Goal: Task Accomplishment & Management: Use online tool/utility

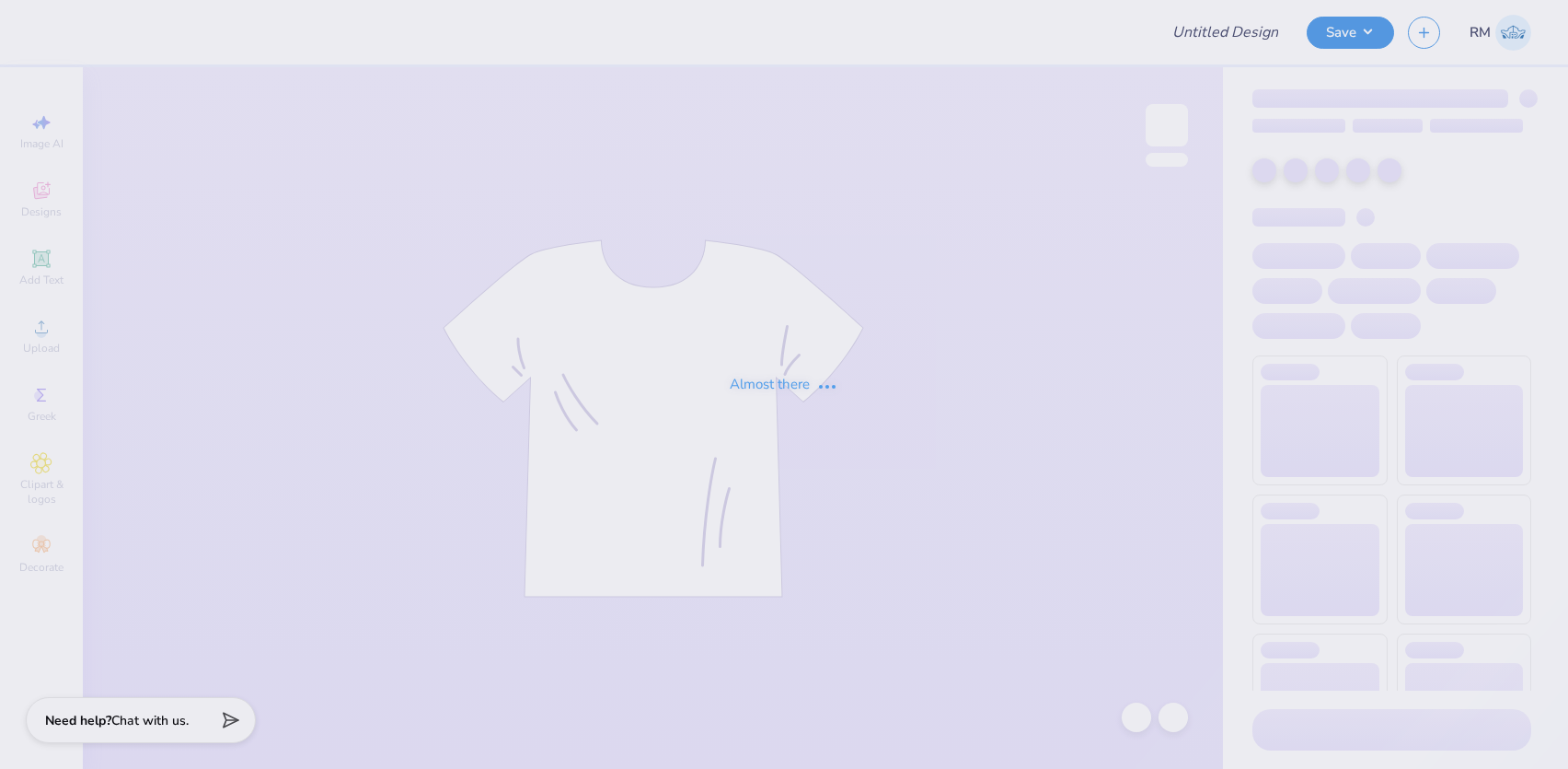
type input "HOODIE"
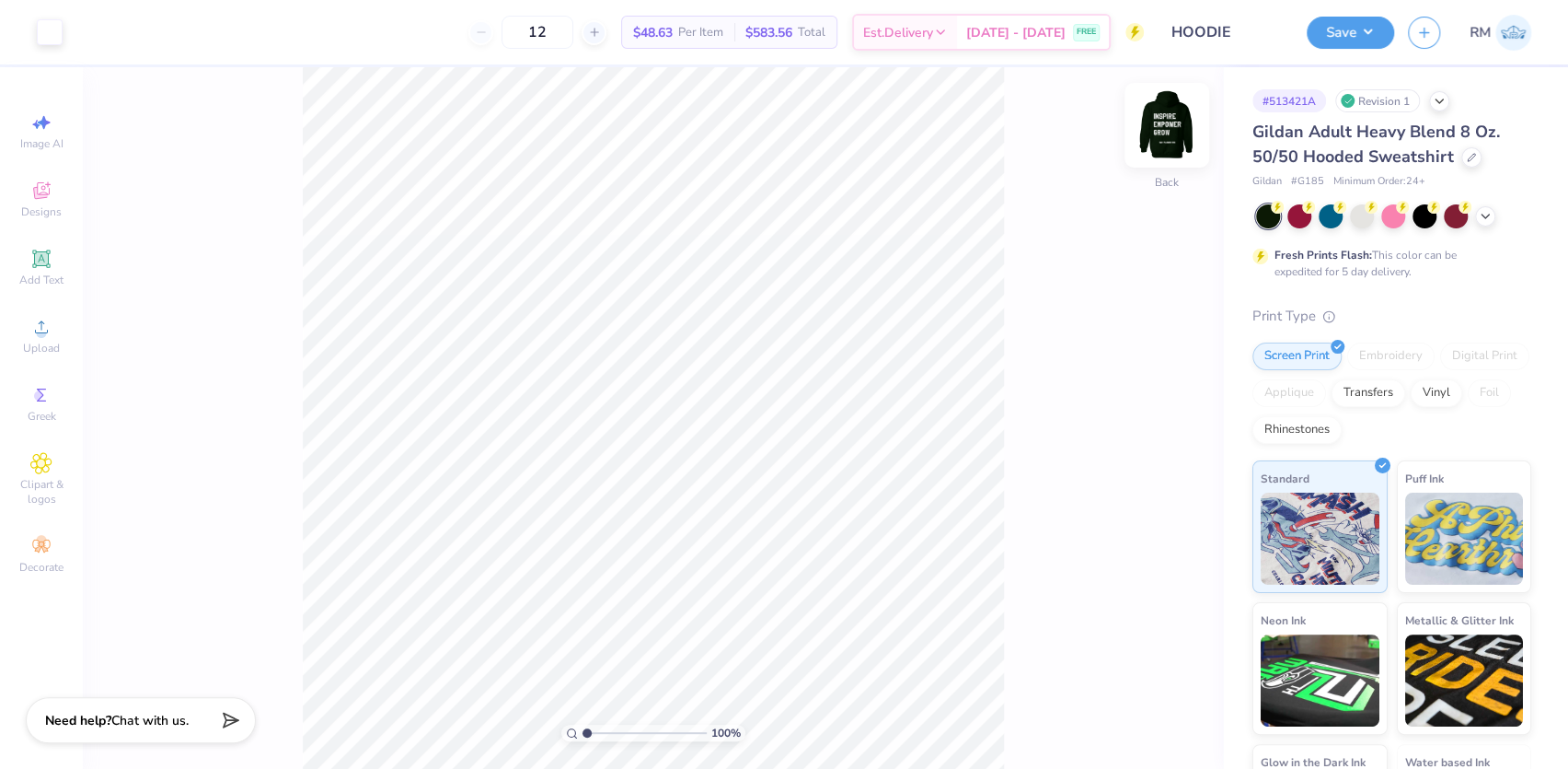
click at [1165, 134] on img at bounding box center [1167, 125] width 74 height 74
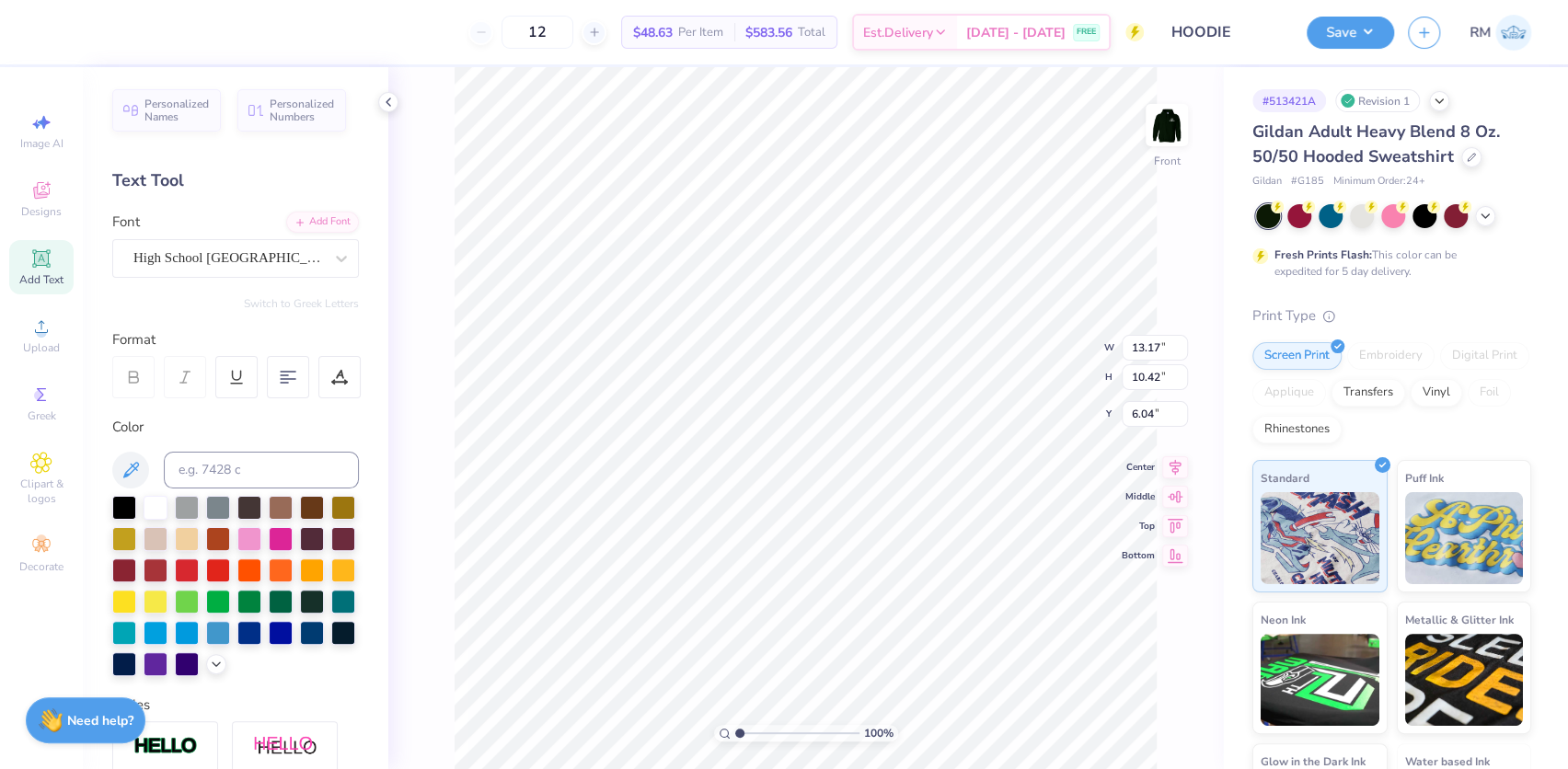
scroll to position [15, 3]
type textarea "building Great futures"
type input "7.60"
type input "0.67"
type input "19.76"
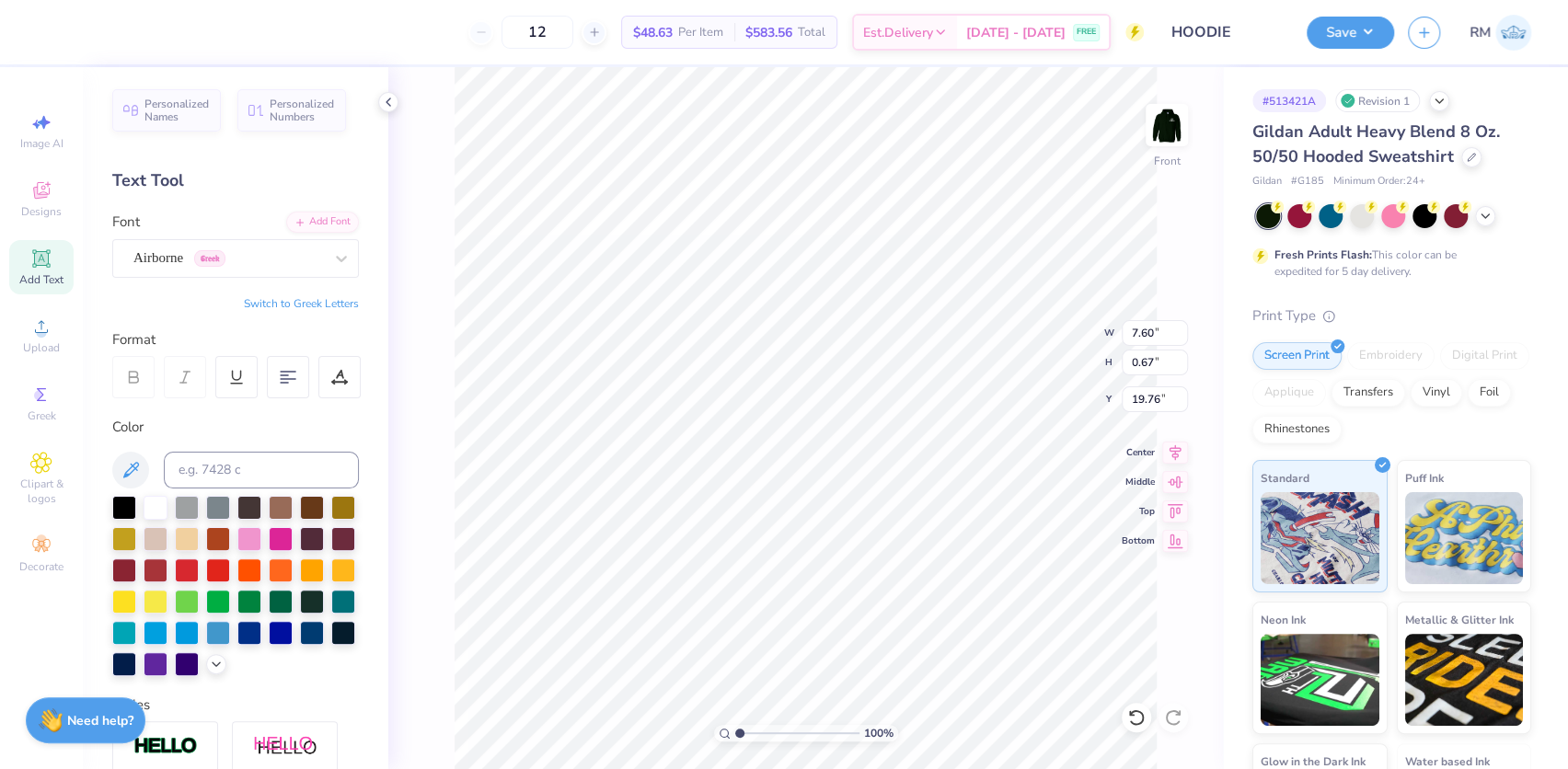
scroll to position [13, 4]
type textarea "since 1910"
click at [1133, 328] on input "12.37" at bounding box center [1155, 333] width 66 height 26
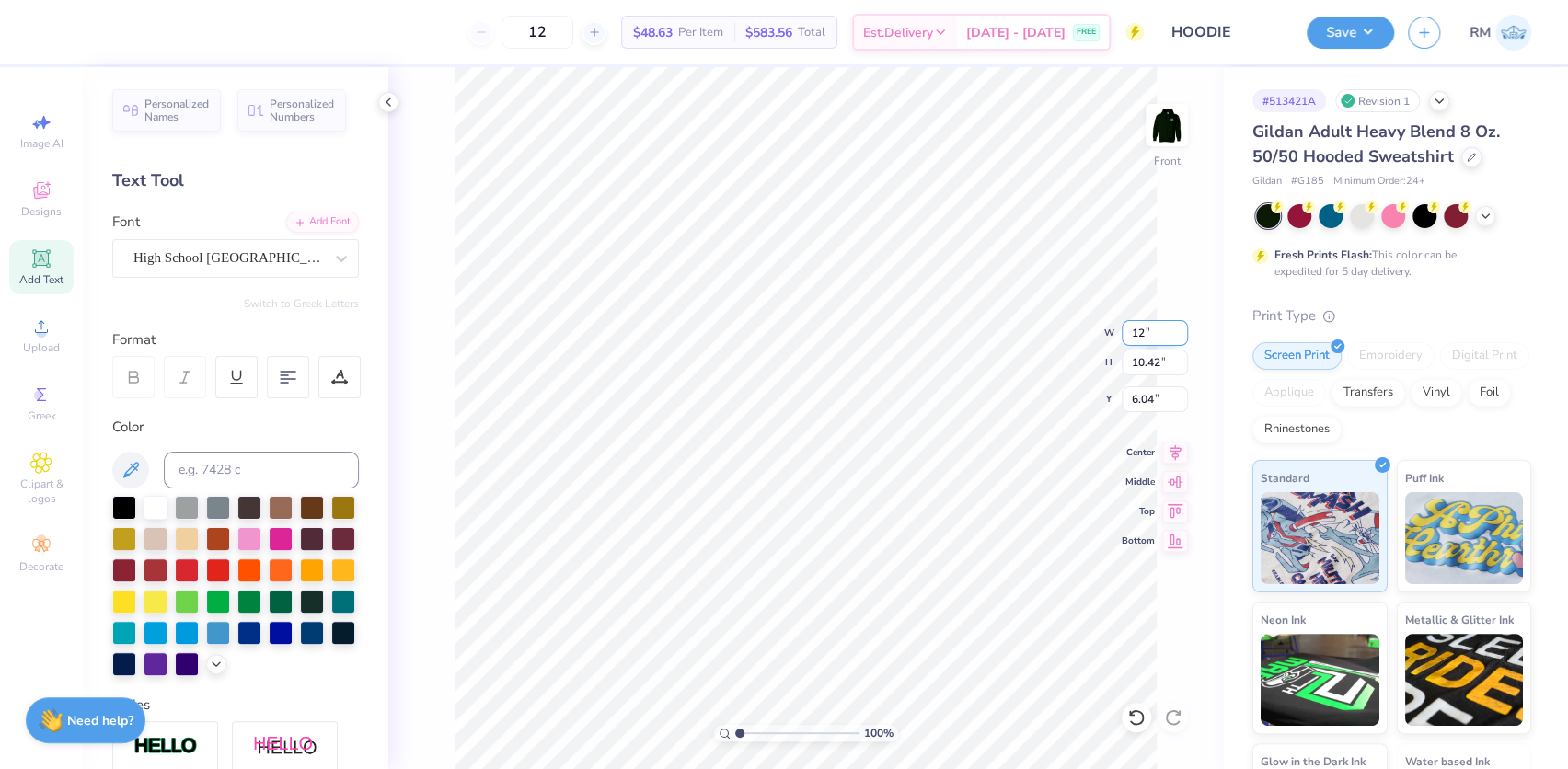
type input "12.00"
type input "10.11"
type input "6.19"
click at [1176, 446] on icon at bounding box center [1175, 449] width 26 height 22
type input "4.34"
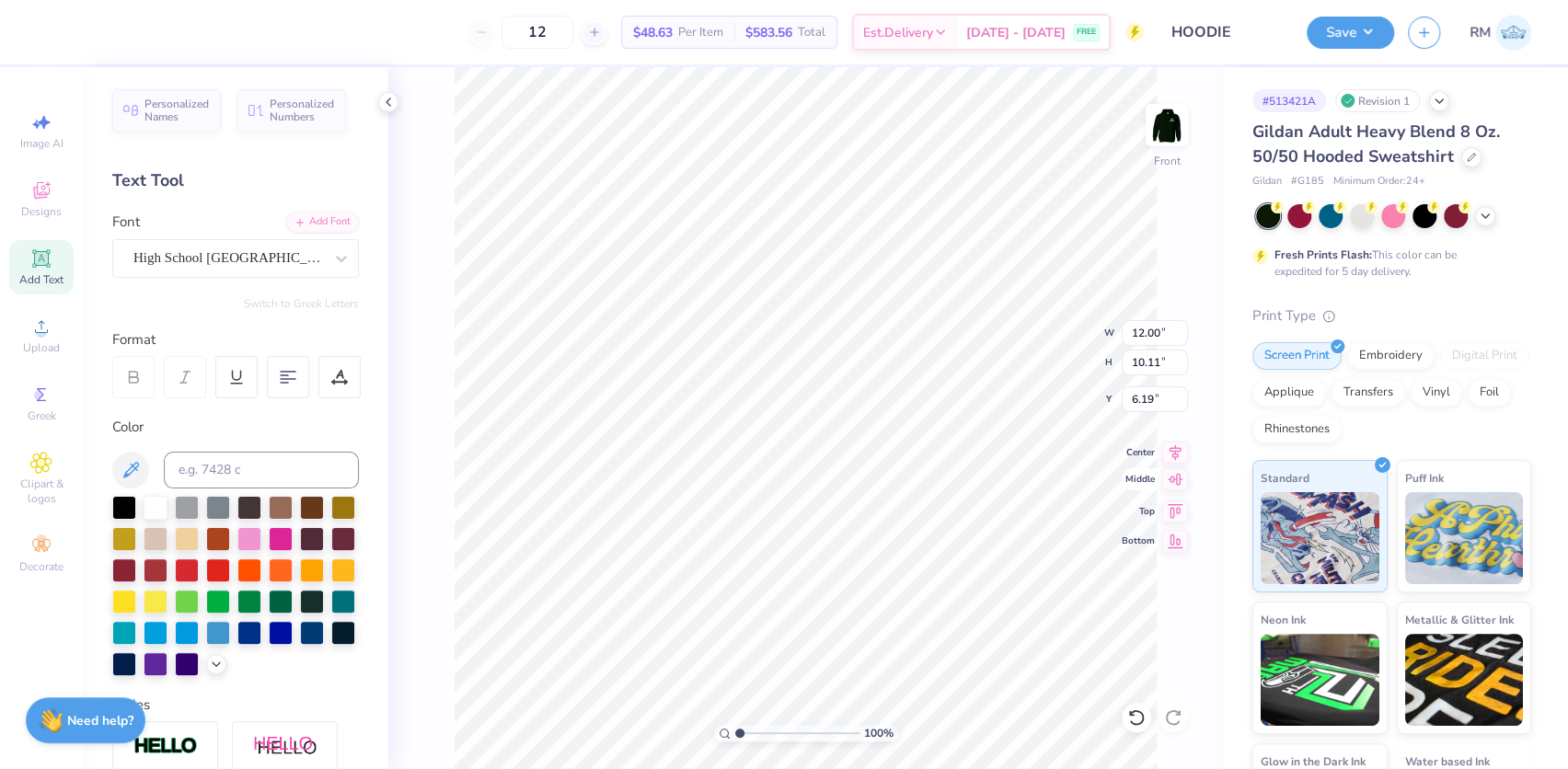
type input "0.67"
type input "19.76"
click at [1176, 454] on icon at bounding box center [1176, 450] width 12 height 16
click at [876, 423] on li "Duplicate" at bounding box center [901, 425] width 145 height 36
type input "7.08"
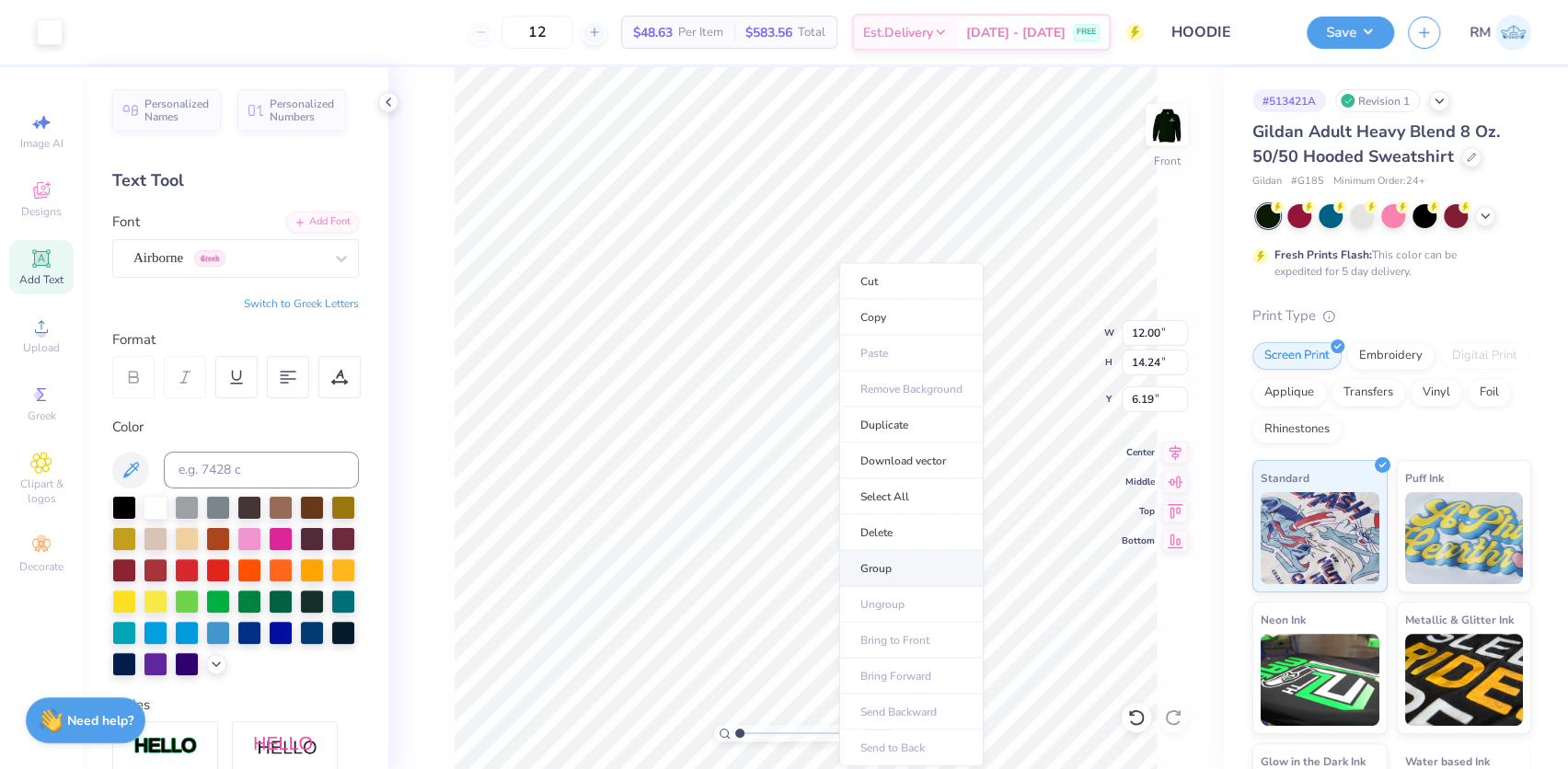
click at [890, 561] on li "Group" at bounding box center [911, 568] width 145 height 36
click at [1141, 396] on input "6.19" at bounding box center [1155, 399] width 66 height 26
type input "6"
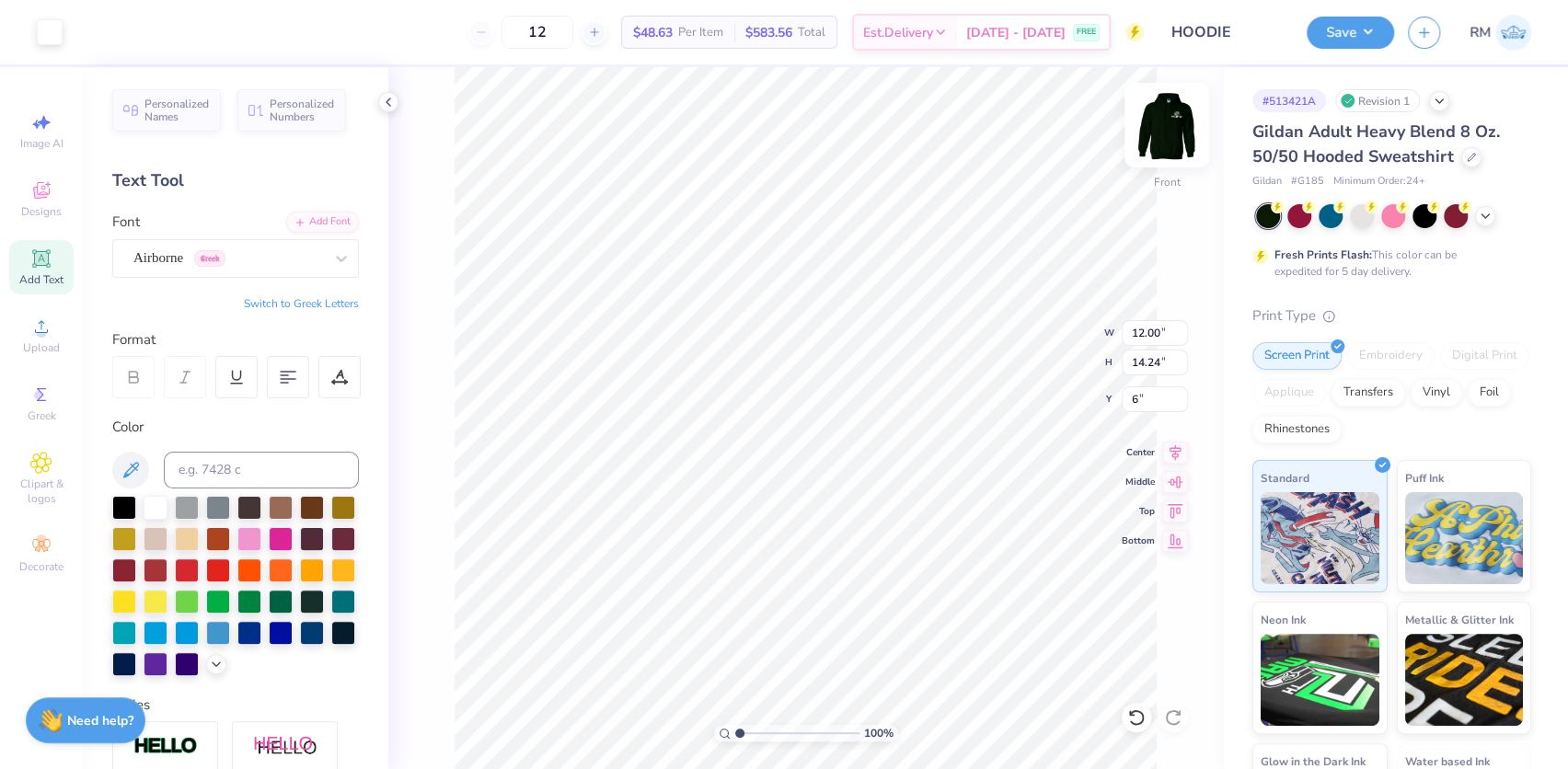
click at [1160, 112] on img at bounding box center [1167, 125] width 74 height 74
click at [1137, 342] on input "5.14" at bounding box center [1155, 347] width 66 height 26
type input "5.00"
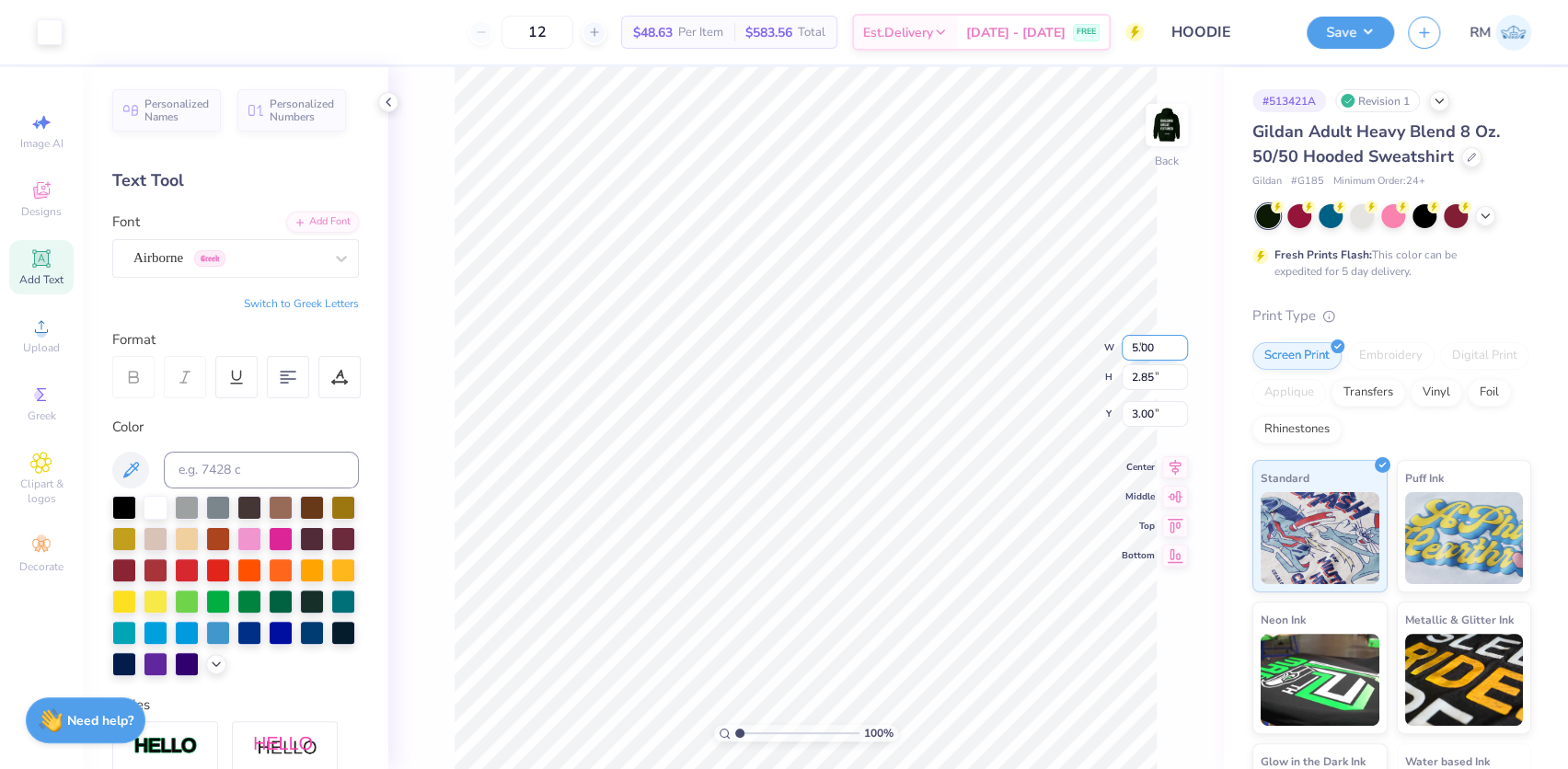
type input "2.77"
type input "3.04"
click at [1136, 324] on input "5.00" at bounding box center [1155, 333] width 66 height 26
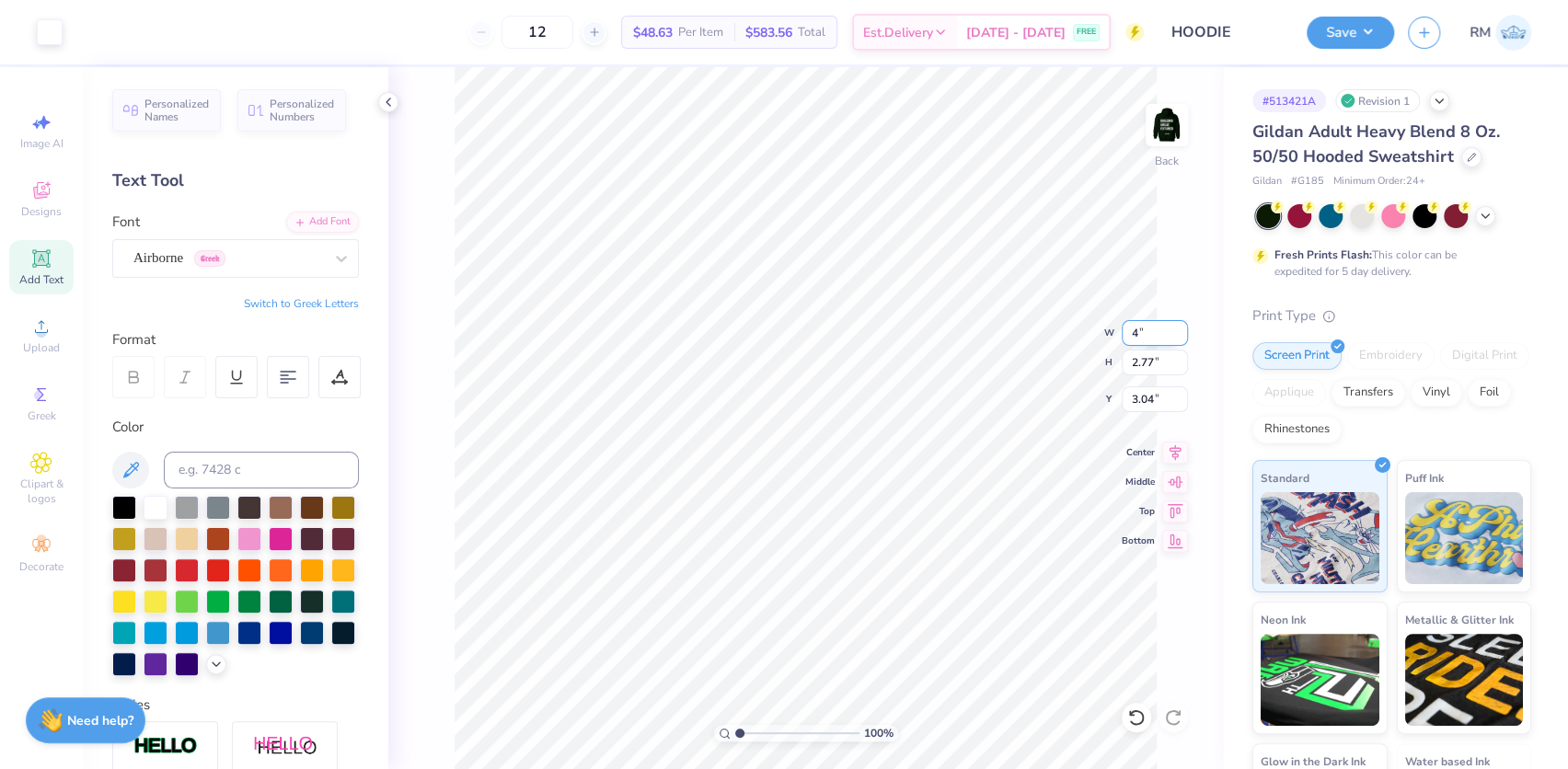
type input "4.00"
type input "2.22"
type input "3.32"
click at [1147, 399] on input "3.32" at bounding box center [1155, 399] width 66 height 26
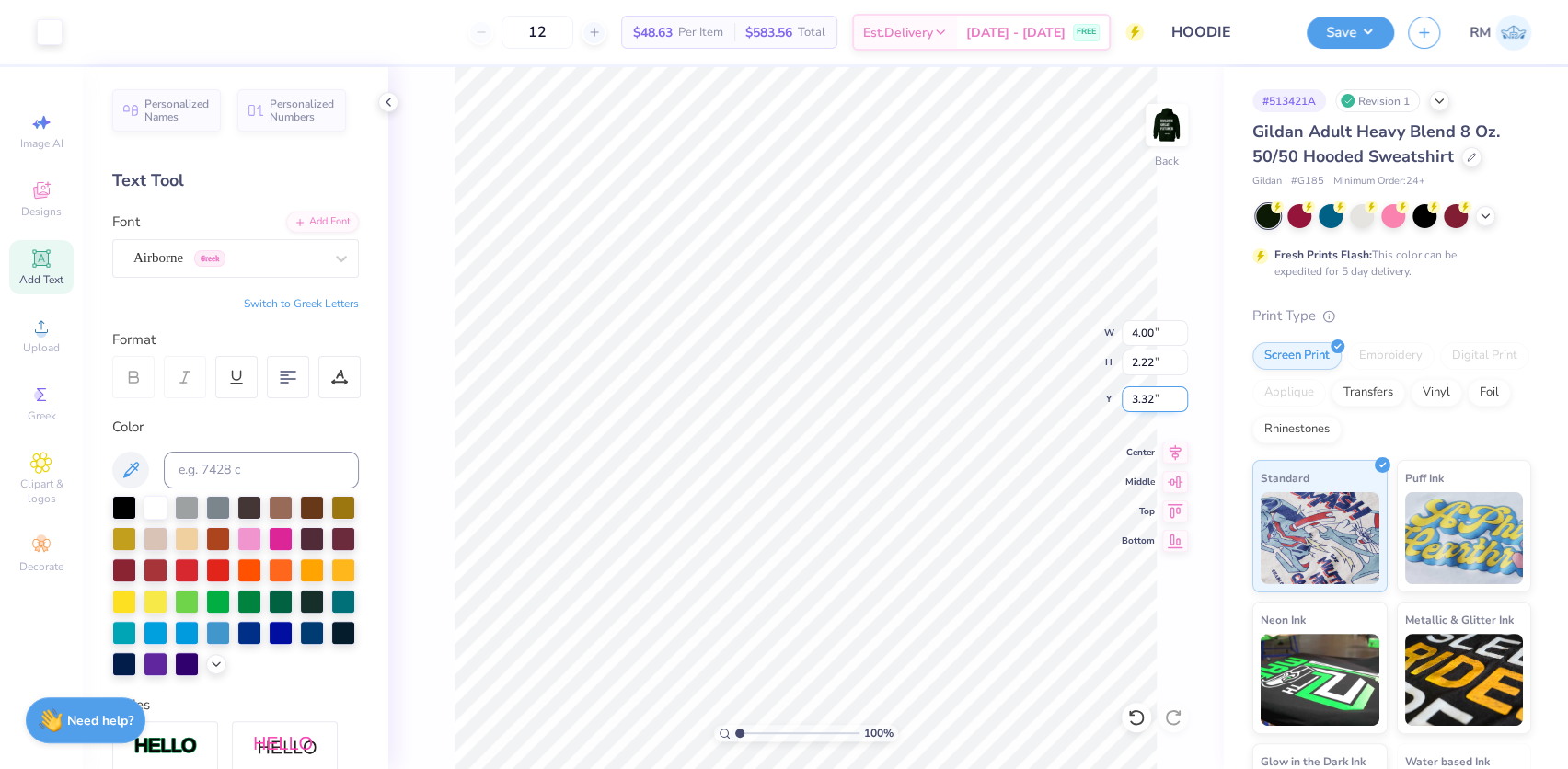
click at [1147, 399] on input "3.32" at bounding box center [1155, 399] width 66 height 26
type input "3"
type input "3.00"
click at [429, 61] on div "12 $48.63 Per Item $583.56 Total Est. Delivery Sep 12 - 15 FREE" at bounding box center [610, 32] width 1068 height 64
click at [1329, 33] on button "Save" at bounding box center [1350, 30] width 87 height 32
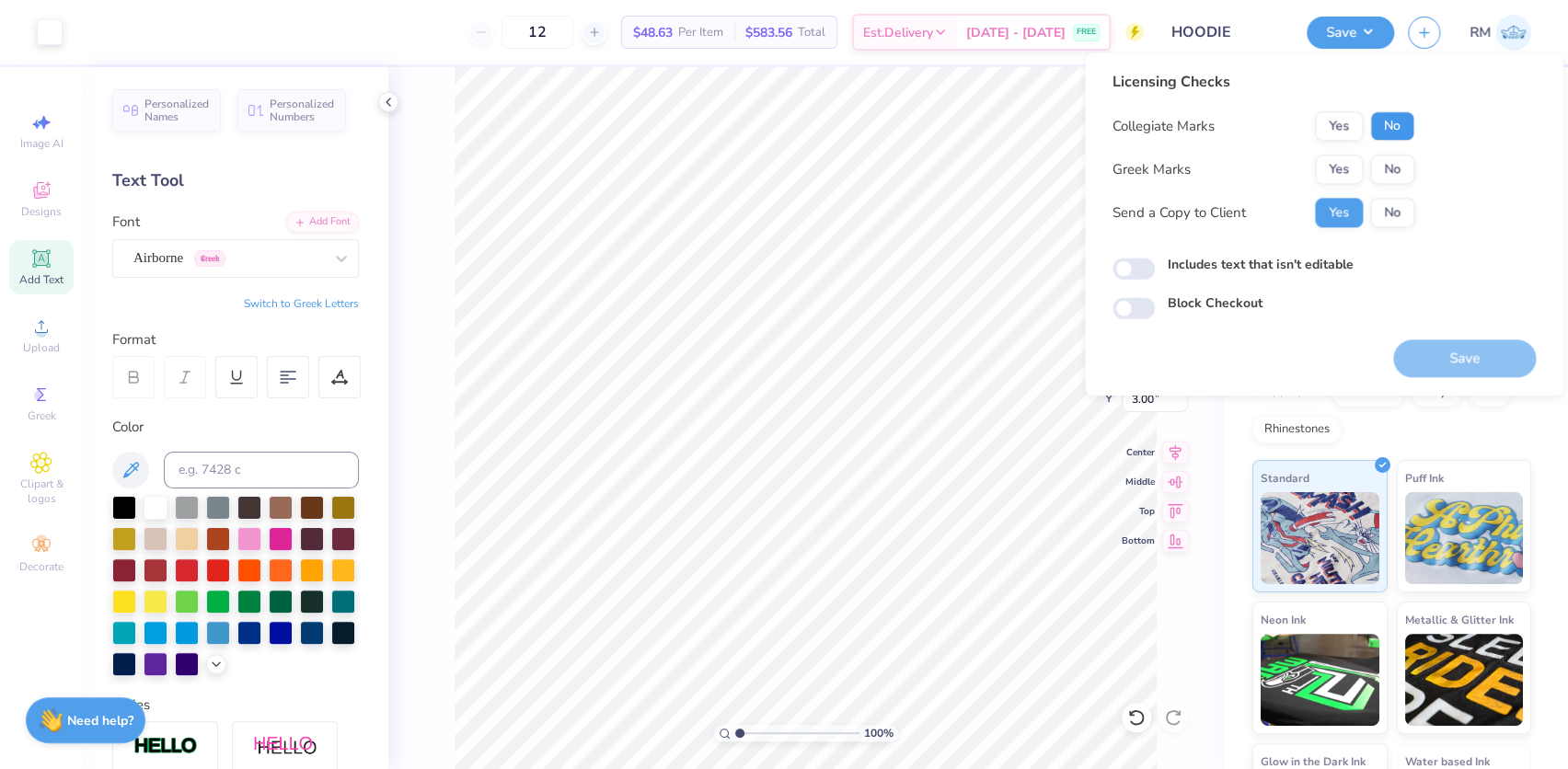
click at [1381, 129] on button "No" at bounding box center [1392, 126] width 44 height 29
click at [1384, 181] on button "No" at bounding box center [1392, 168] width 44 height 29
click at [1435, 340] on button "Save" at bounding box center [1464, 358] width 143 height 38
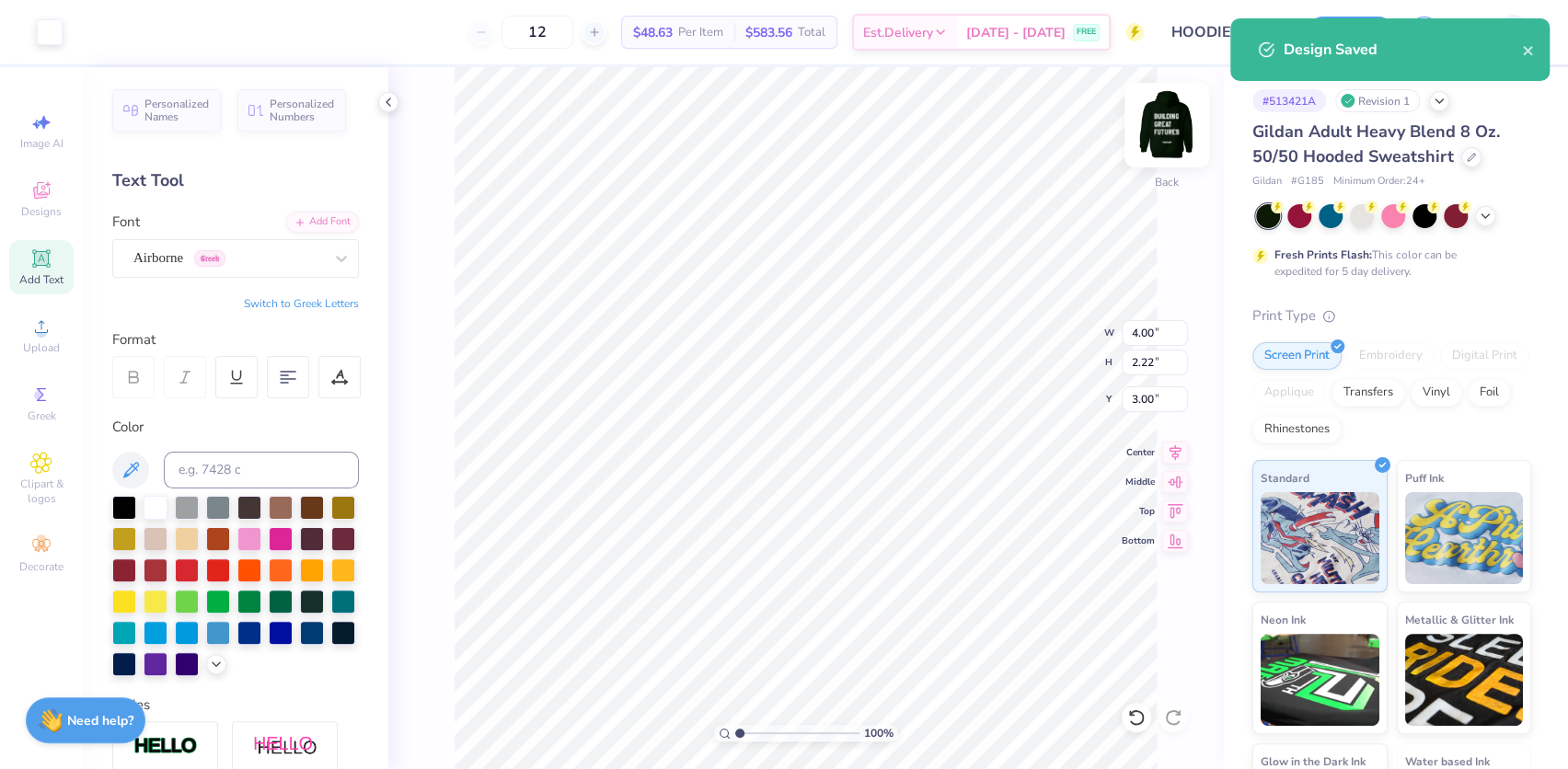
click at [1168, 120] on img at bounding box center [1167, 125] width 74 height 74
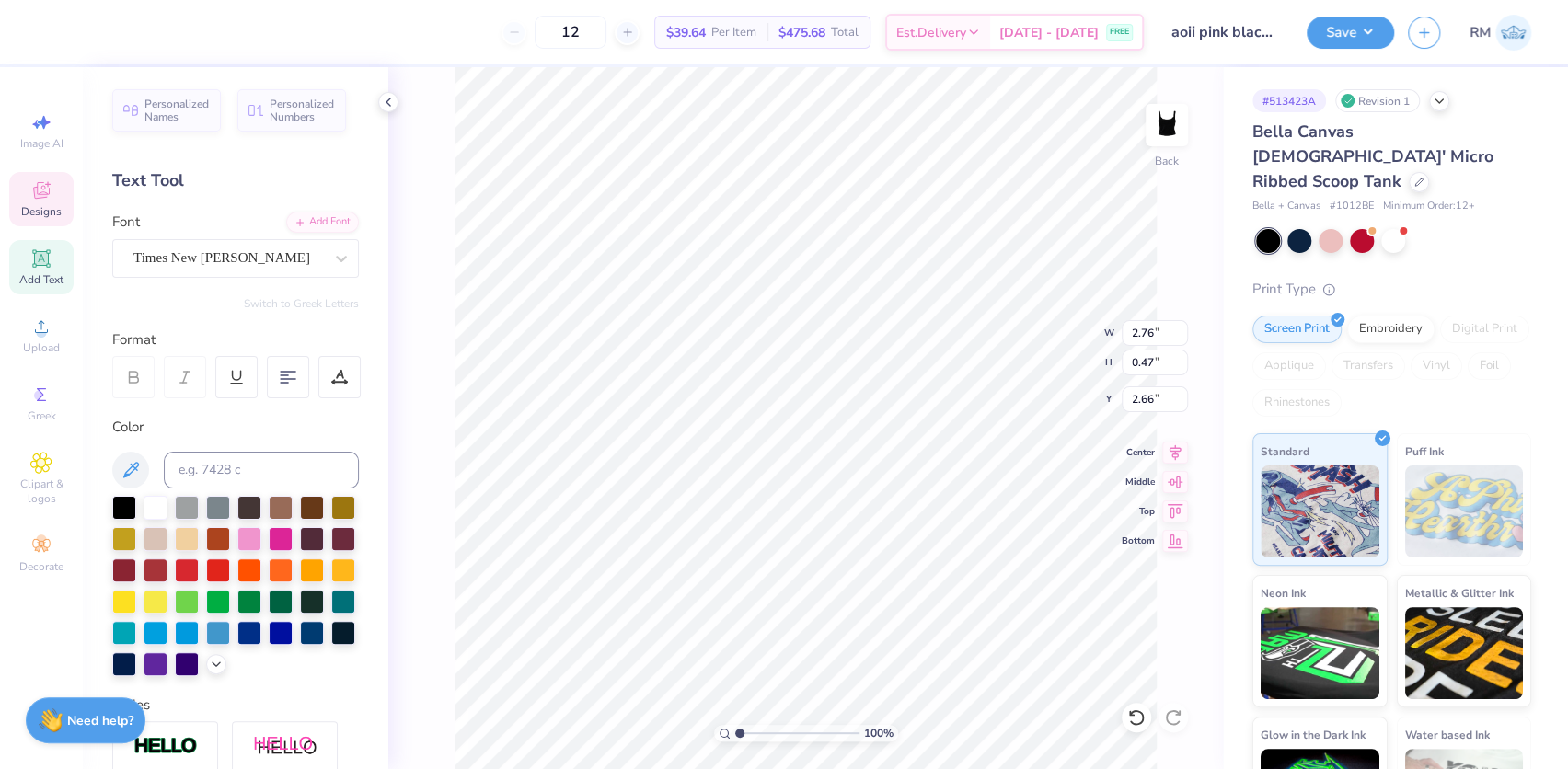
scroll to position [13, 5]
type textarea "since 1897"
click at [928, 564] on li "Group" at bounding box center [951, 568] width 145 height 36
click at [1140, 324] on input "8.24" at bounding box center [1155, 333] width 66 height 26
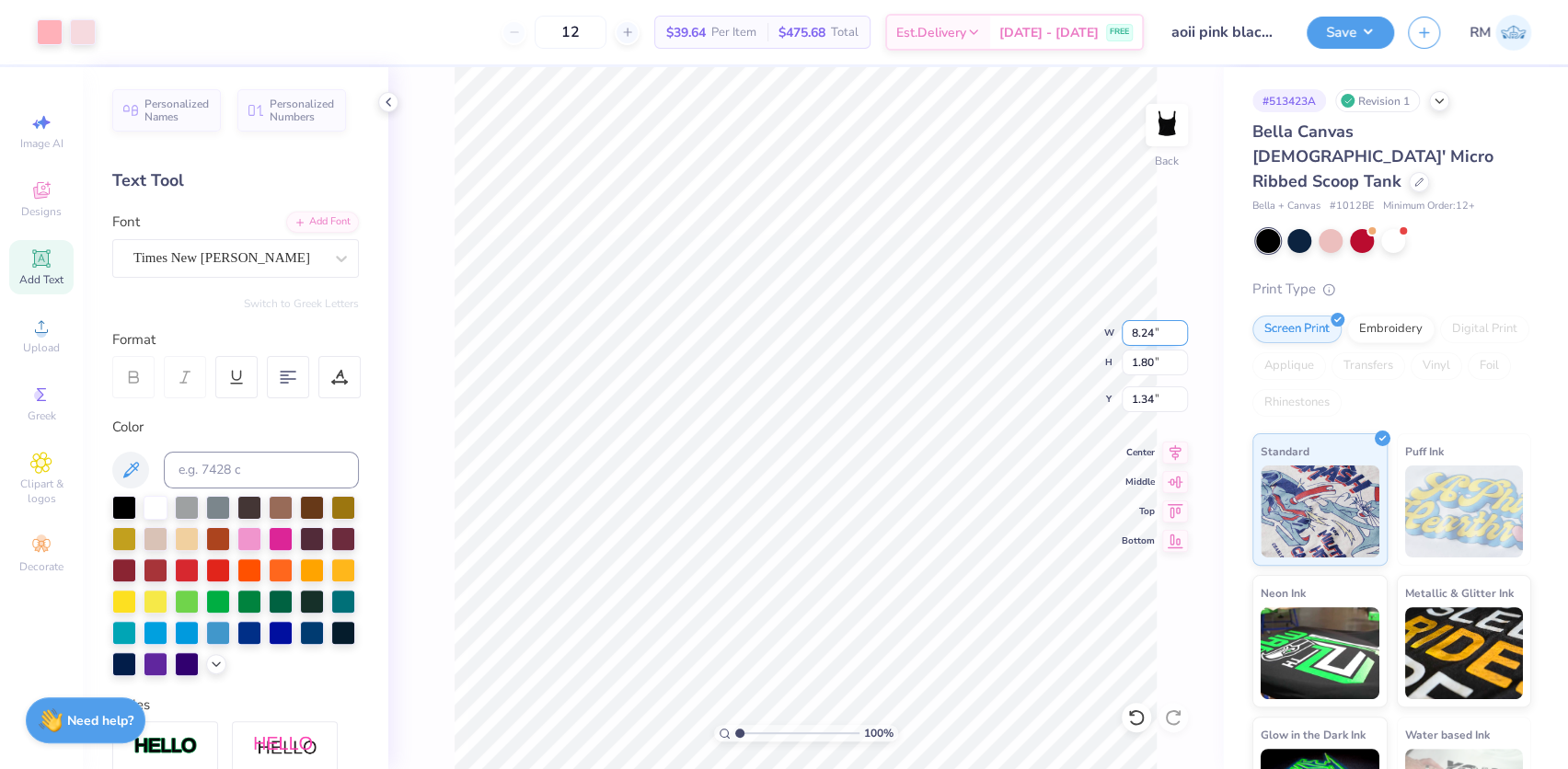
click at [1140, 324] on input "8.24" at bounding box center [1155, 333] width 66 height 26
type input "7.00"
type input "1.53"
click at [1150, 403] on input "1.47" at bounding box center [1155, 399] width 66 height 26
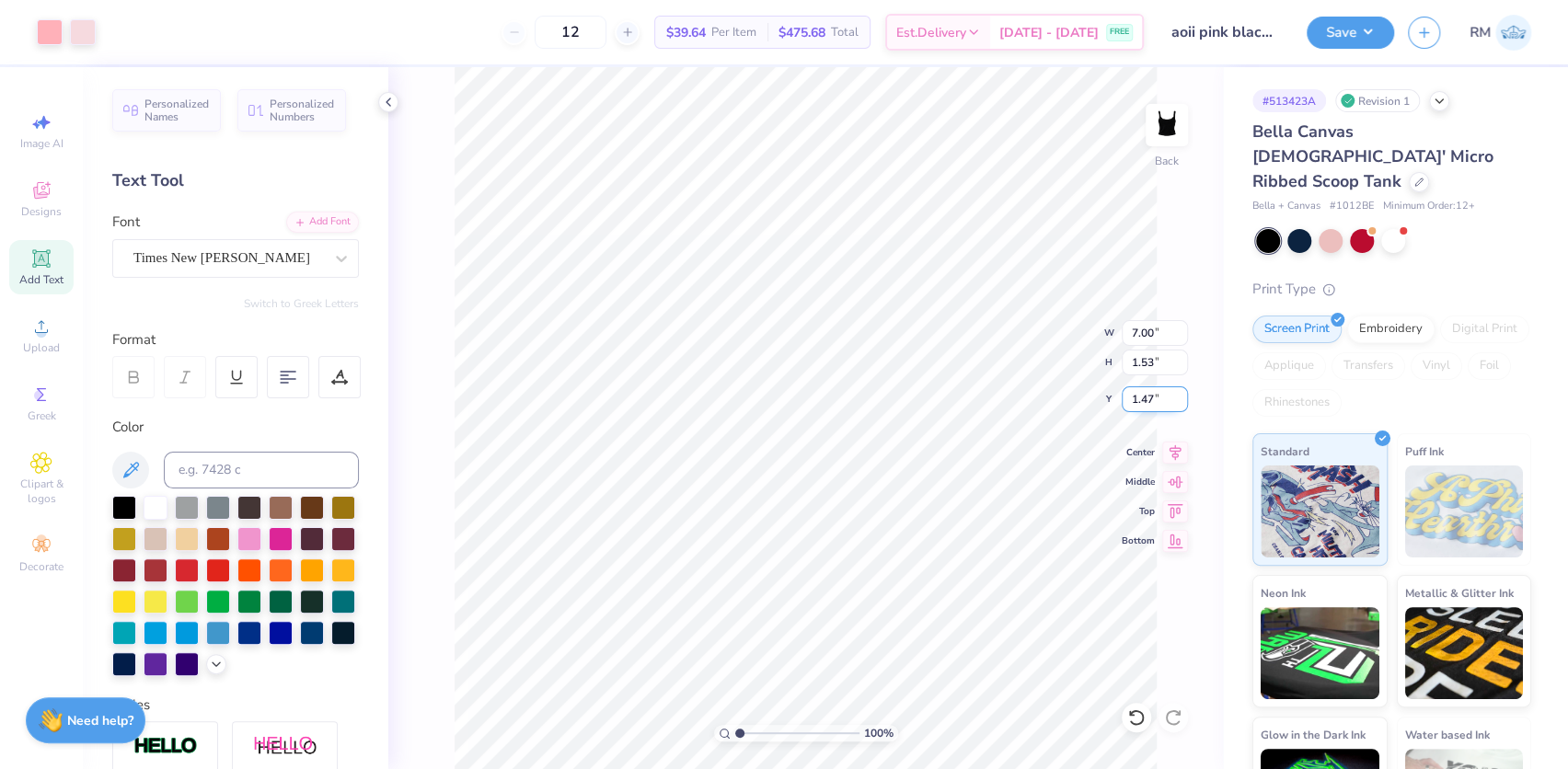
click at [1150, 403] on input "1.47" at bounding box center [1155, 399] width 66 height 26
type input "1.50"
click at [1171, 445] on icon at bounding box center [1176, 450] width 12 height 16
click at [1373, 36] on button "Save" at bounding box center [1350, 30] width 87 height 32
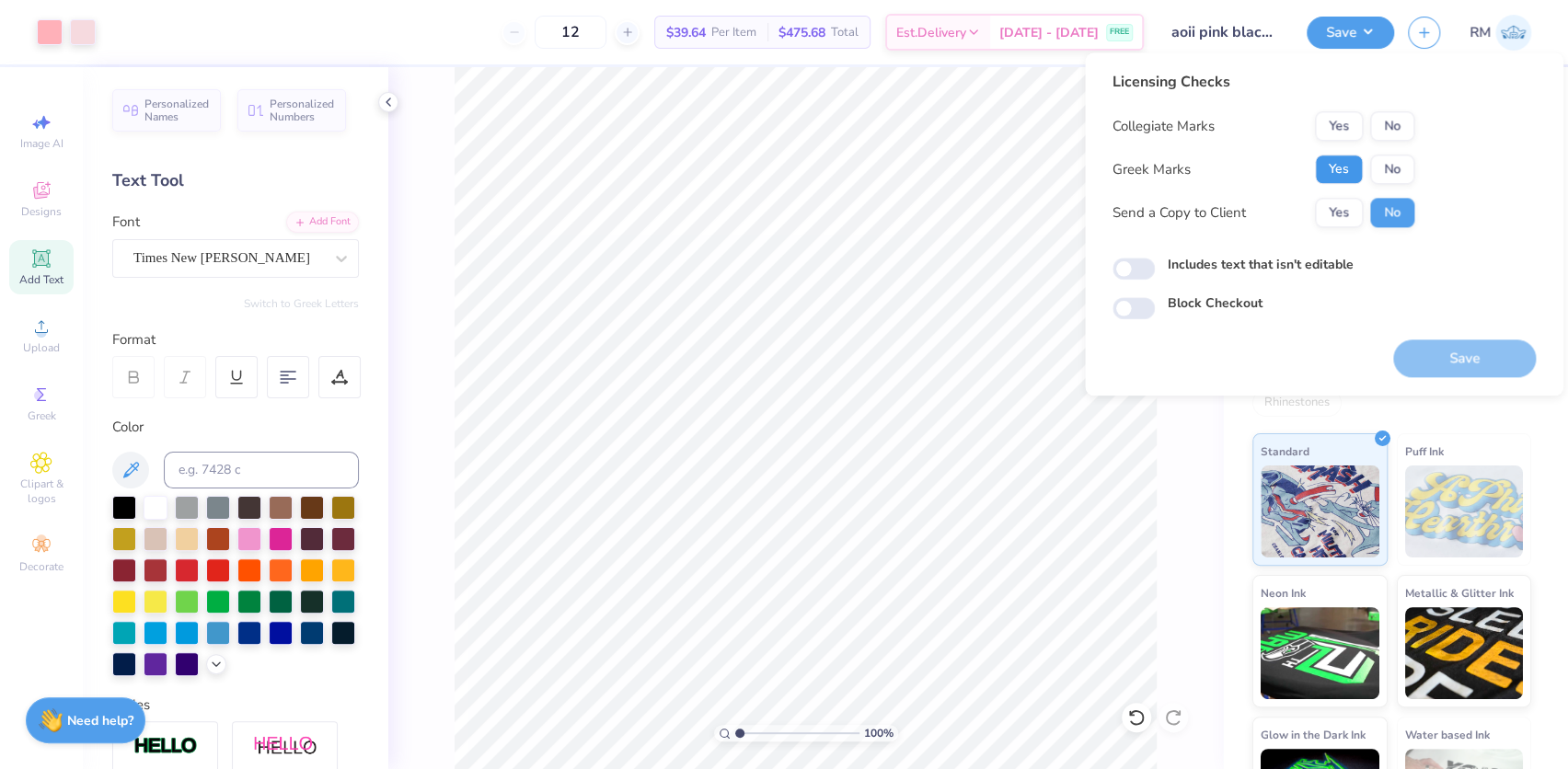
click at [1344, 165] on button "Yes" at bounding box center [1339, 168] width 48 height 29
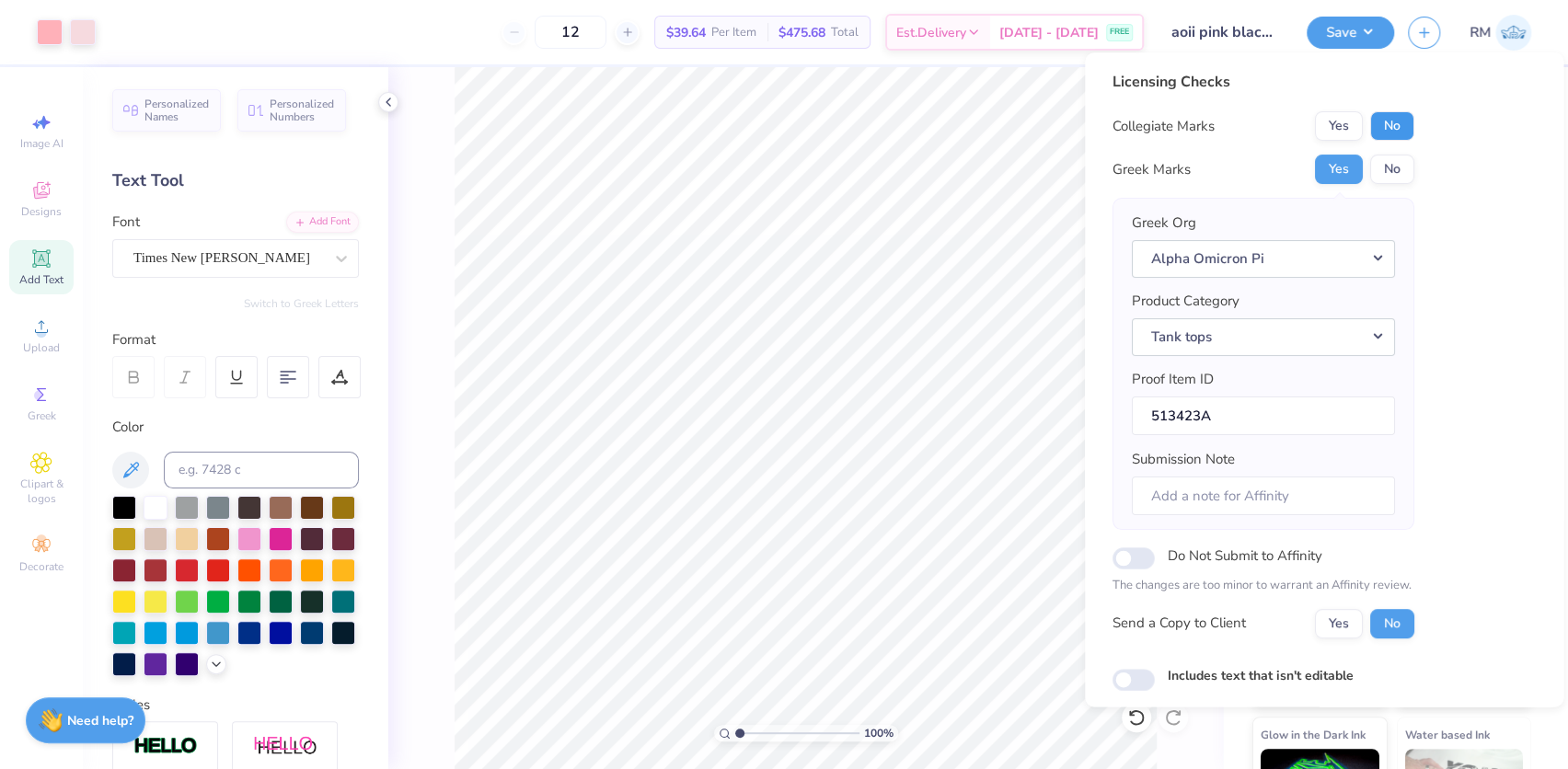
click at [1377, 125] on button "No" at bounding box center [1392, 126] width 44 height 29
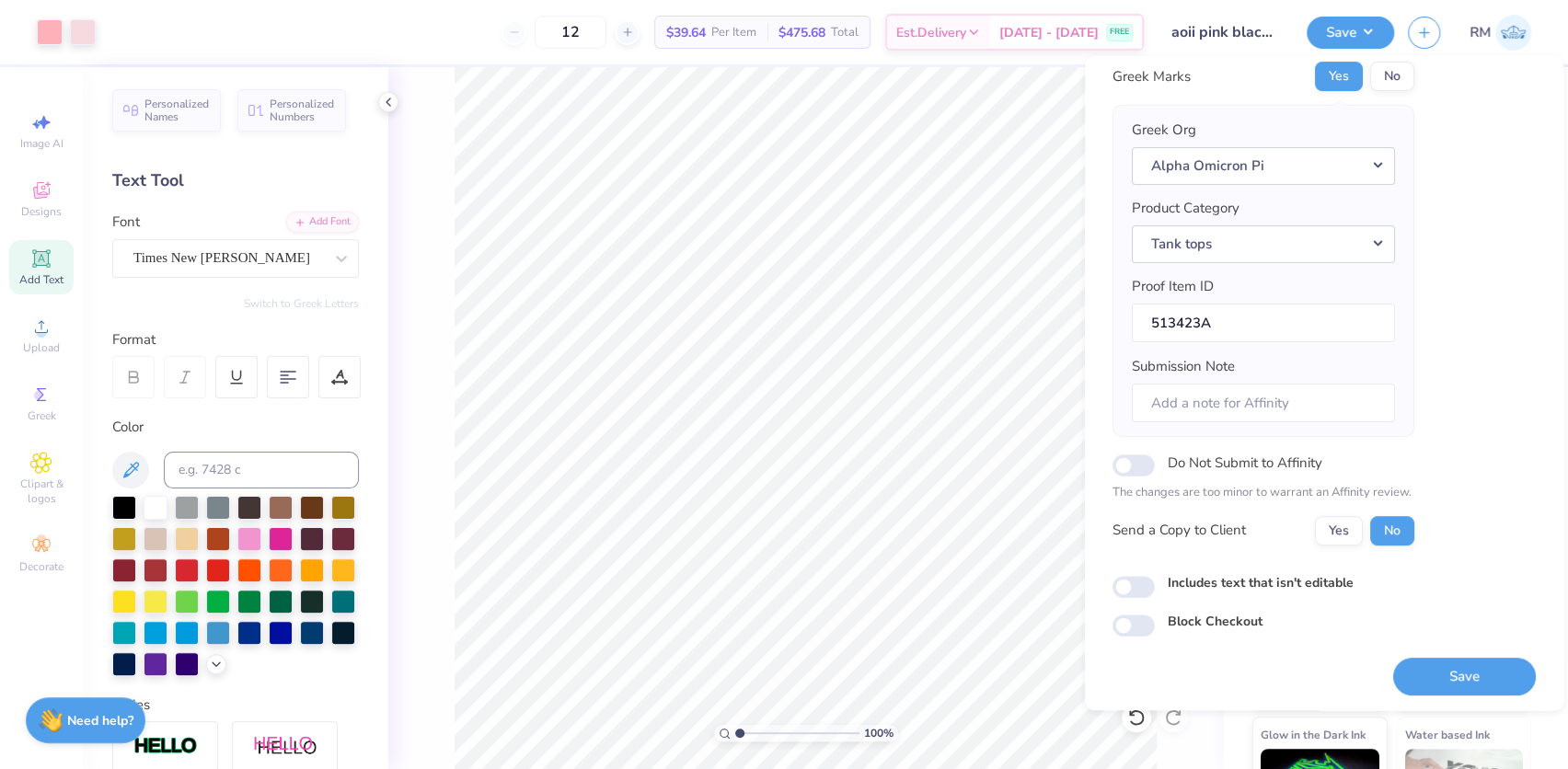
scroll to position [98, 0]
click at [1413, 657] on button "Save" at bounding box center [1464, 674] width 143 height 38
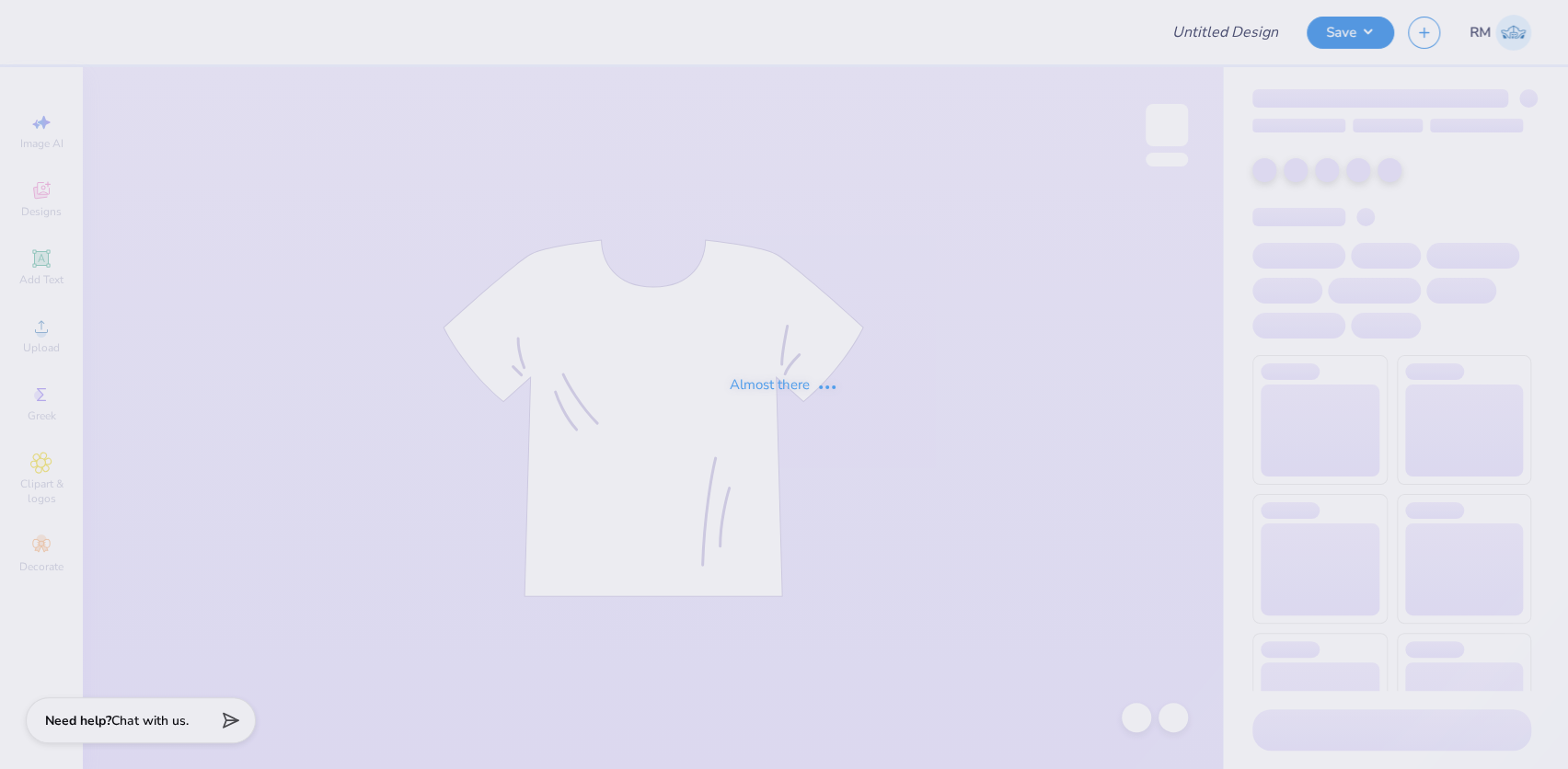
type input "Pink Alpha O"
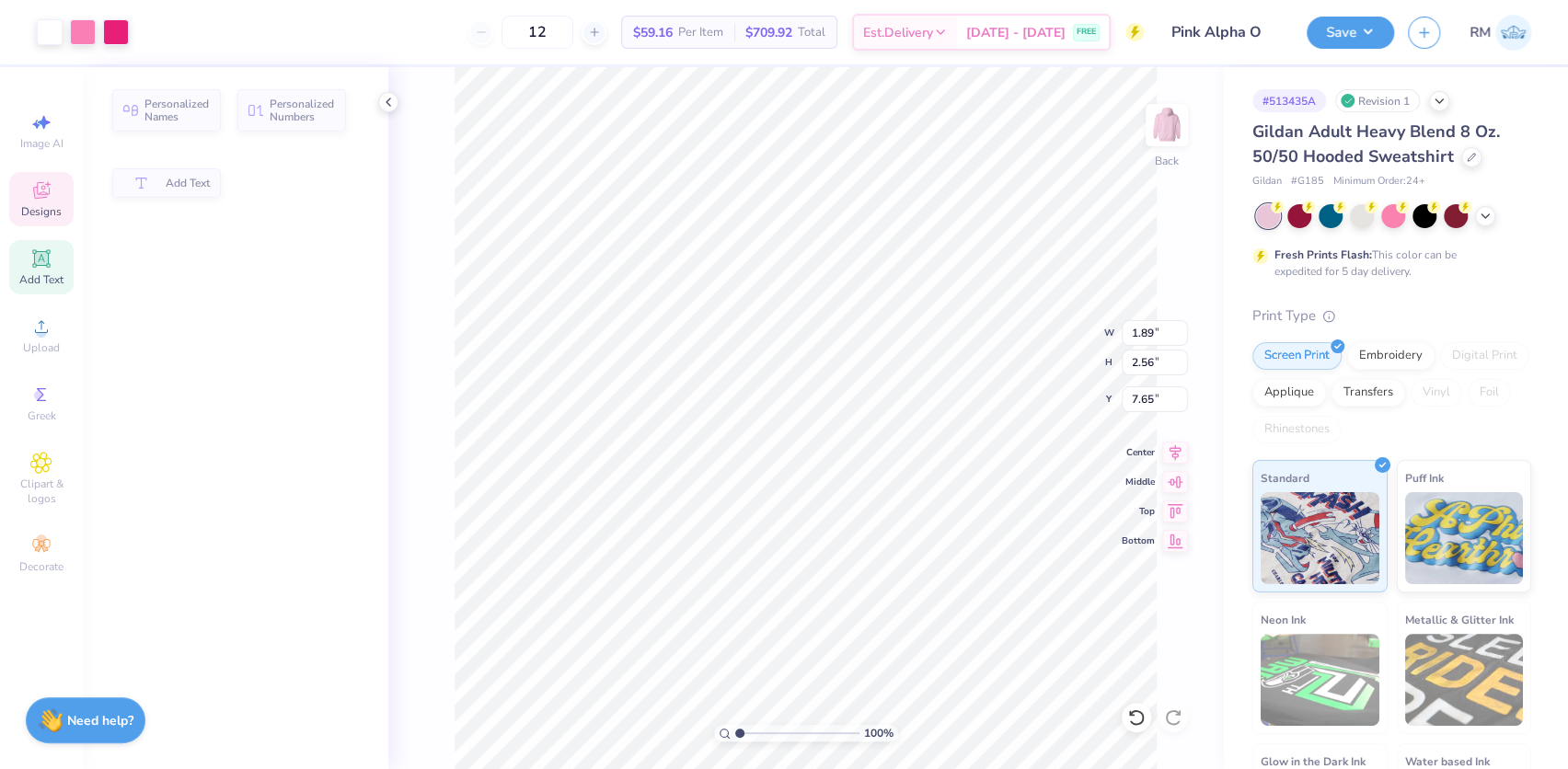
type input "1.89"
type input "2.56"
type input "7.65"
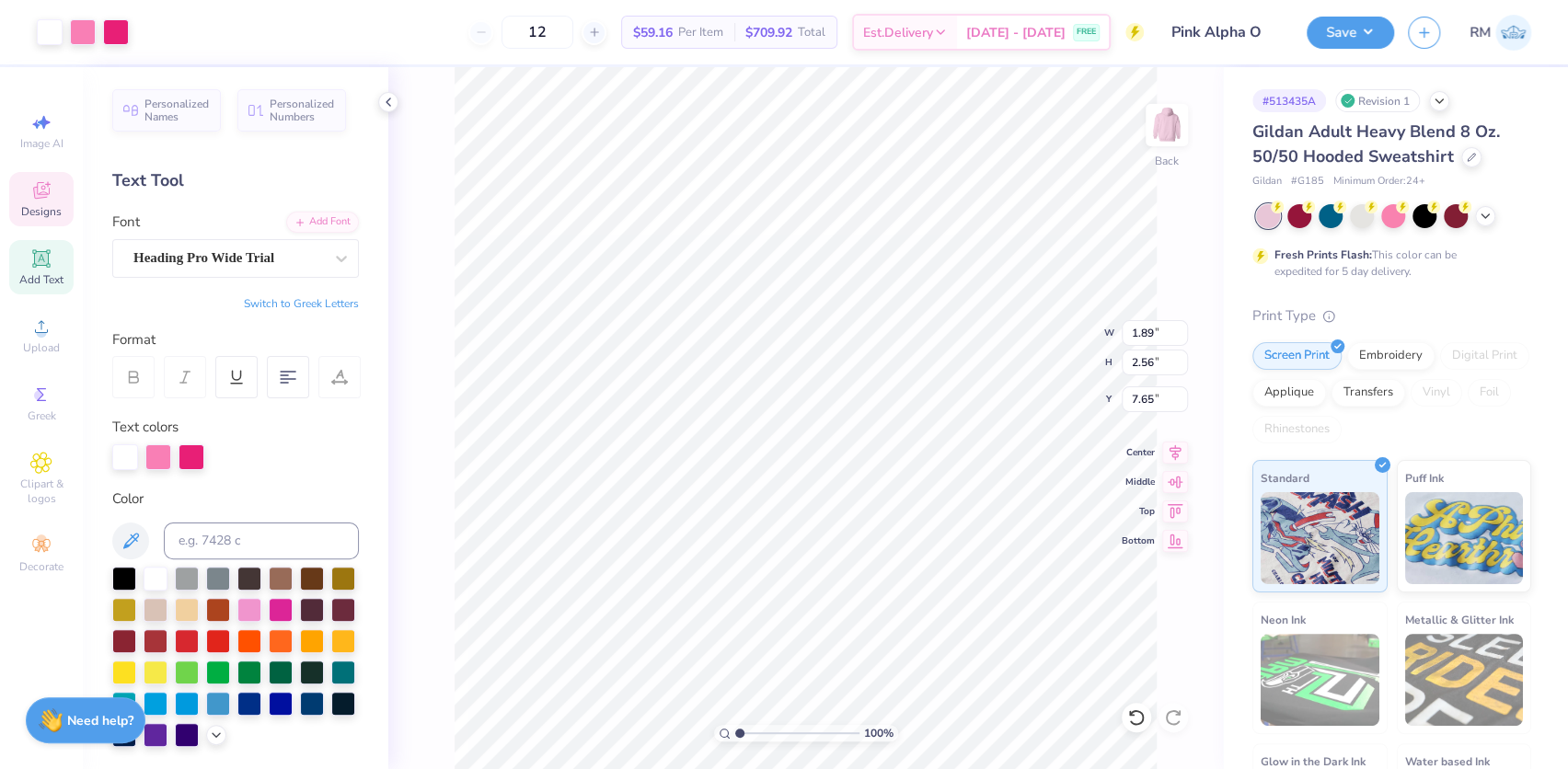
scroll to position [13, 2]
type textarea "p"
type textarea "O"
type textarea "P"
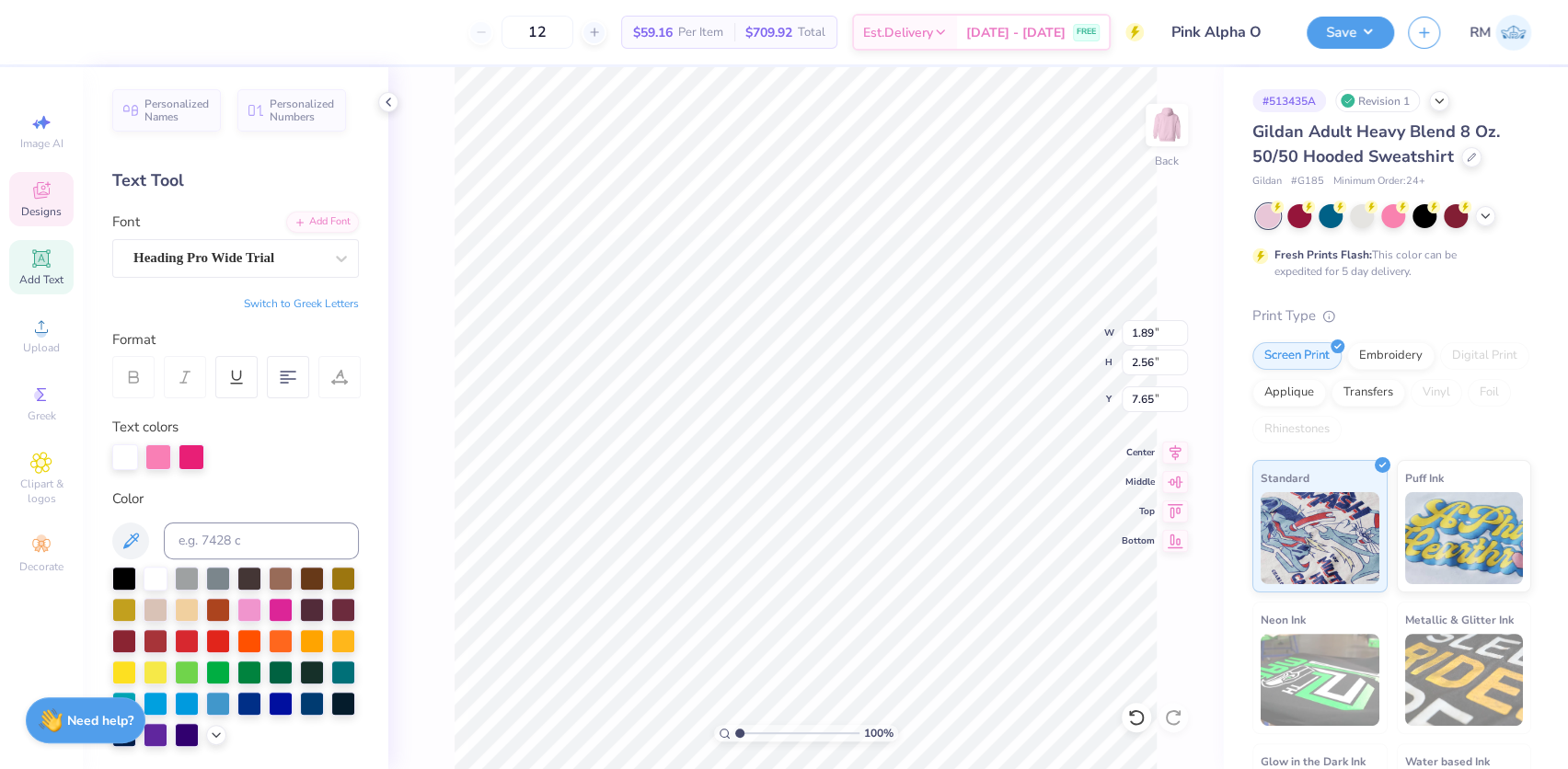
type textarea "o"
type textarea "q"
click at [1135, 714] on icon at bounding box center [1136, 717] width 18 height 18
click at [214, 259] on div "Heading Pro Wide Trial" at bounding box center [228, 258] width 193 height 28
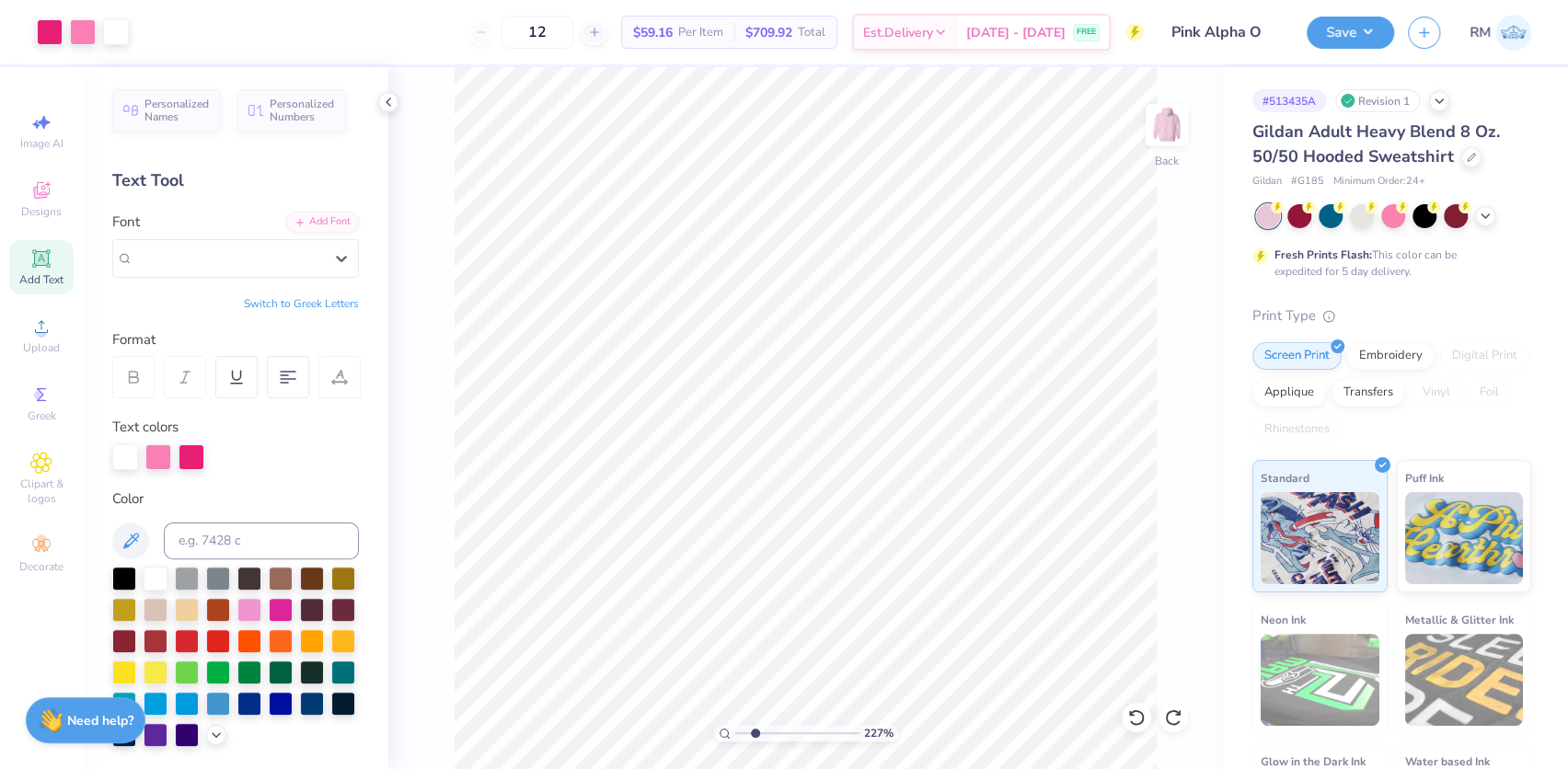
type input "2.26730332846674"
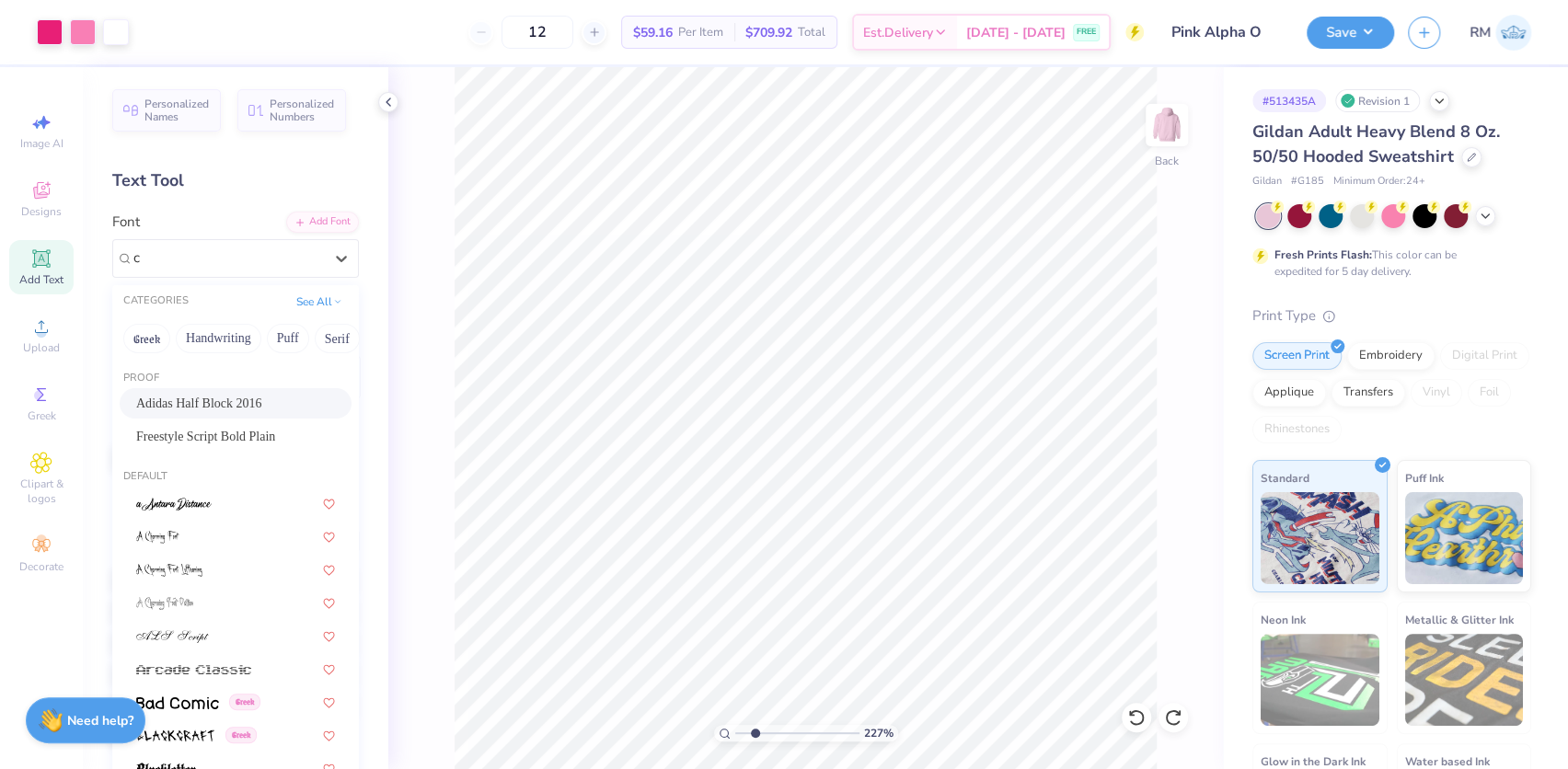
type input "c"
type input "2.26730332846674"
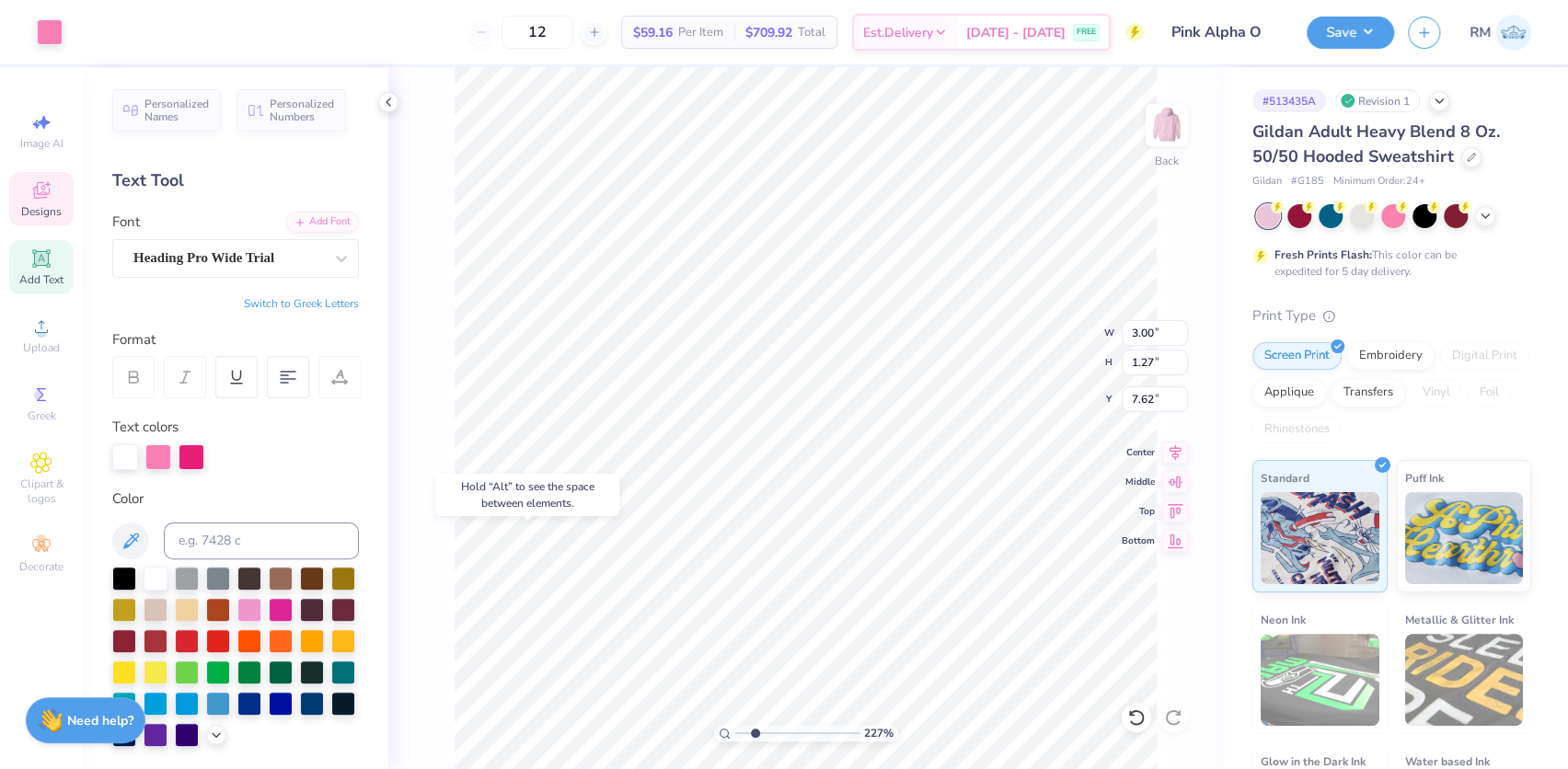
type input "2.26730332846674"
type input "11.41"
drag, startPoint x: 754, startPoint y: 731, endPoint x: 727, endPoint y: 731, distance: 27.0
type input "1"
click at [735, 731] on input "range" at bounding box center [796, 734] width 124 height 17
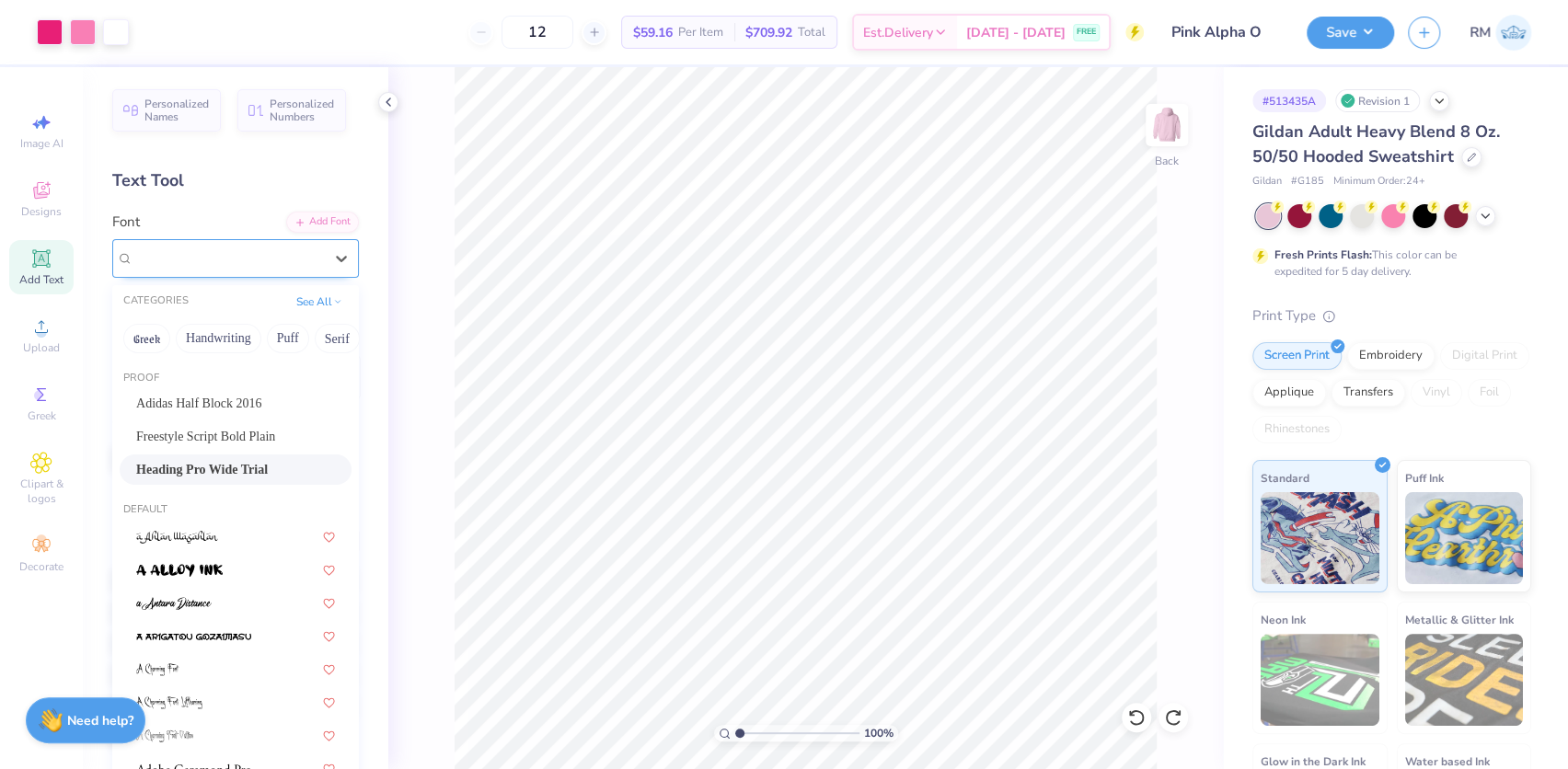
drag, startPoint x: 231, startPoint y: 256, endPoint x: 269, endPoint y: 255, distance: 38.0
click at [269, 255] on div "Heading Pro Wide Trial" at bounding box center [228, 258] width 193 height 28
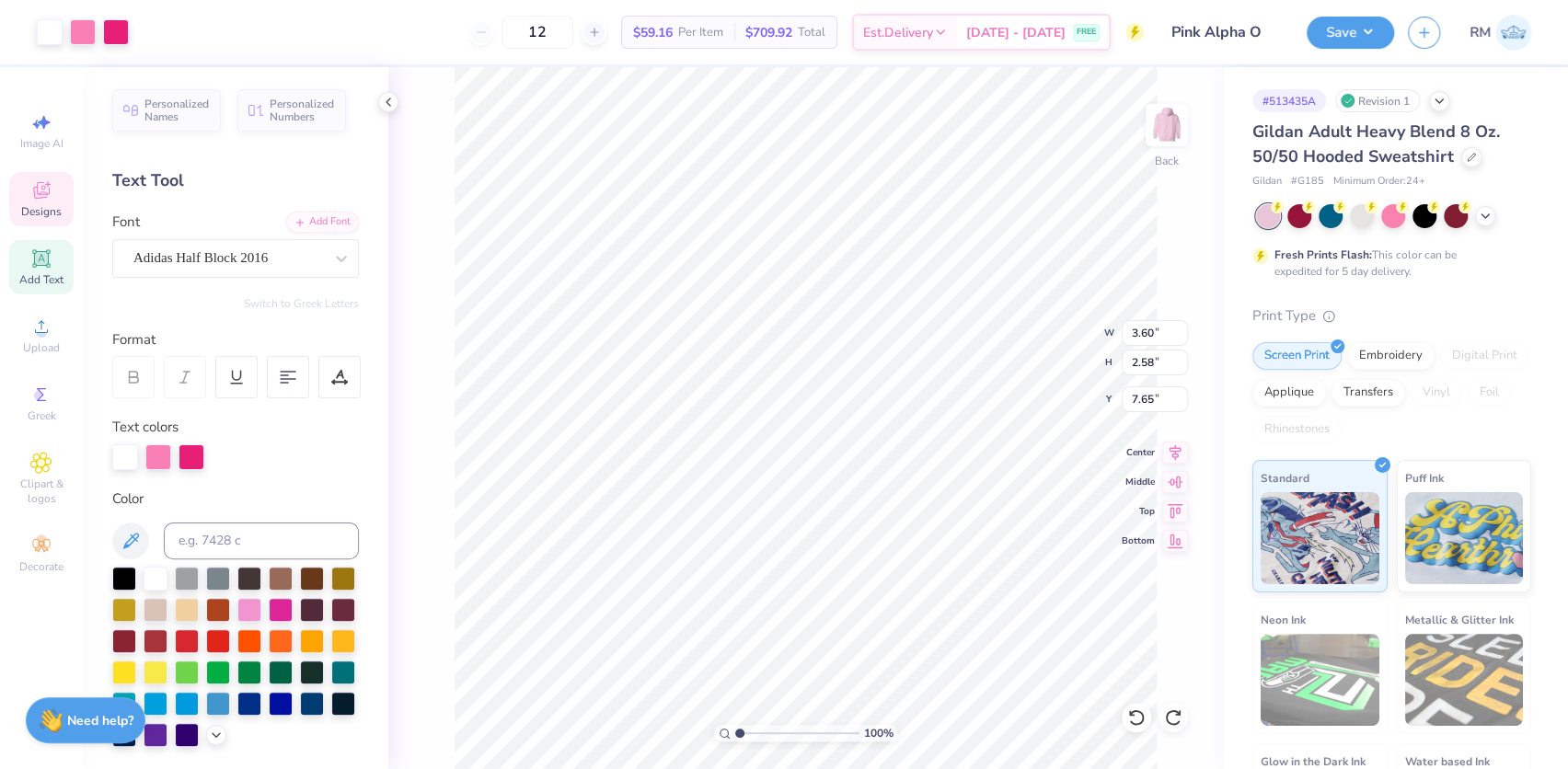
scroll to position [13, 2]
type input "12.10"
type input "5.96"
type input "4.27"
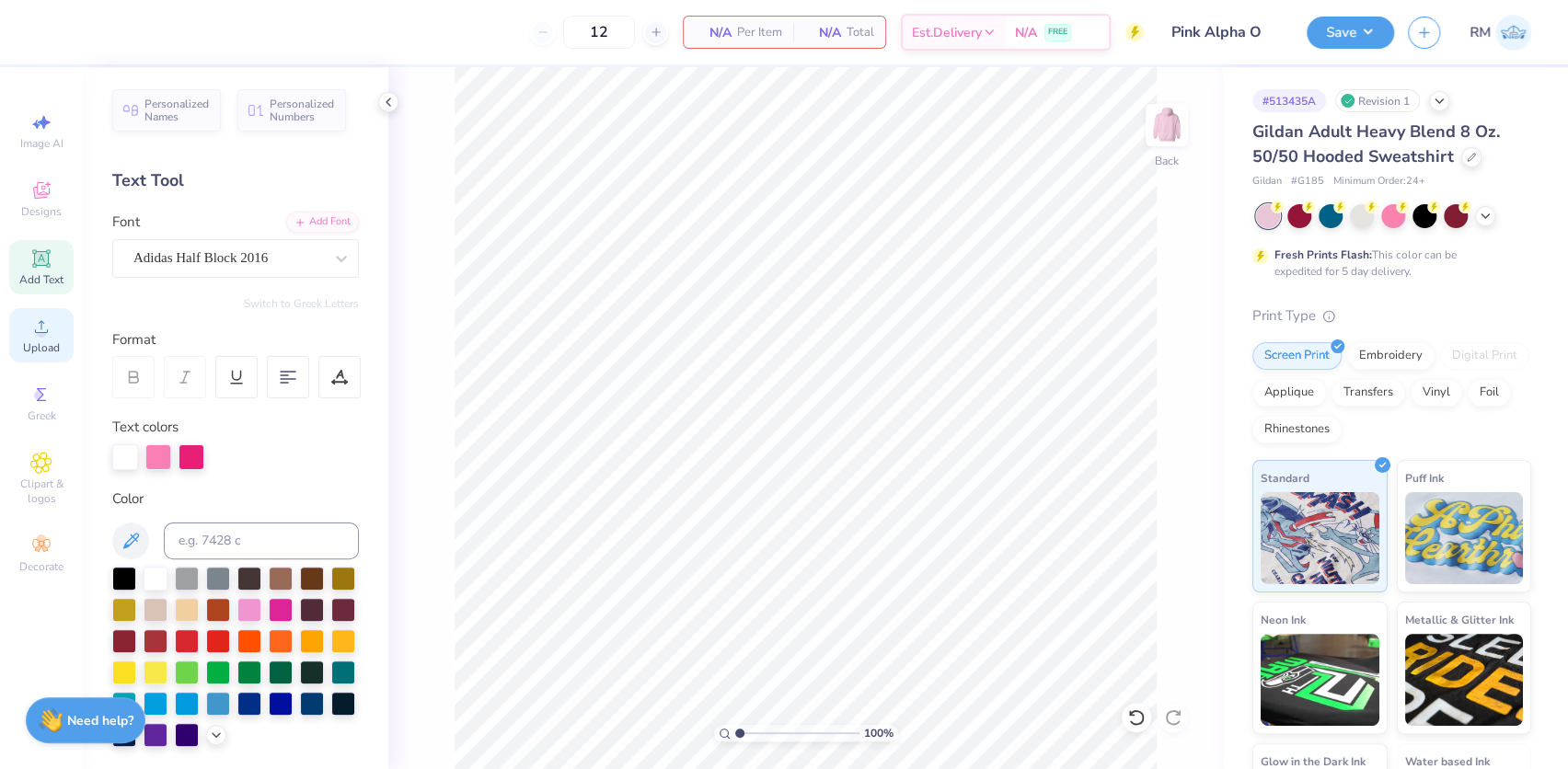
click at [37, 325] on icon at bounding box center [41, 326] width 22 height 22
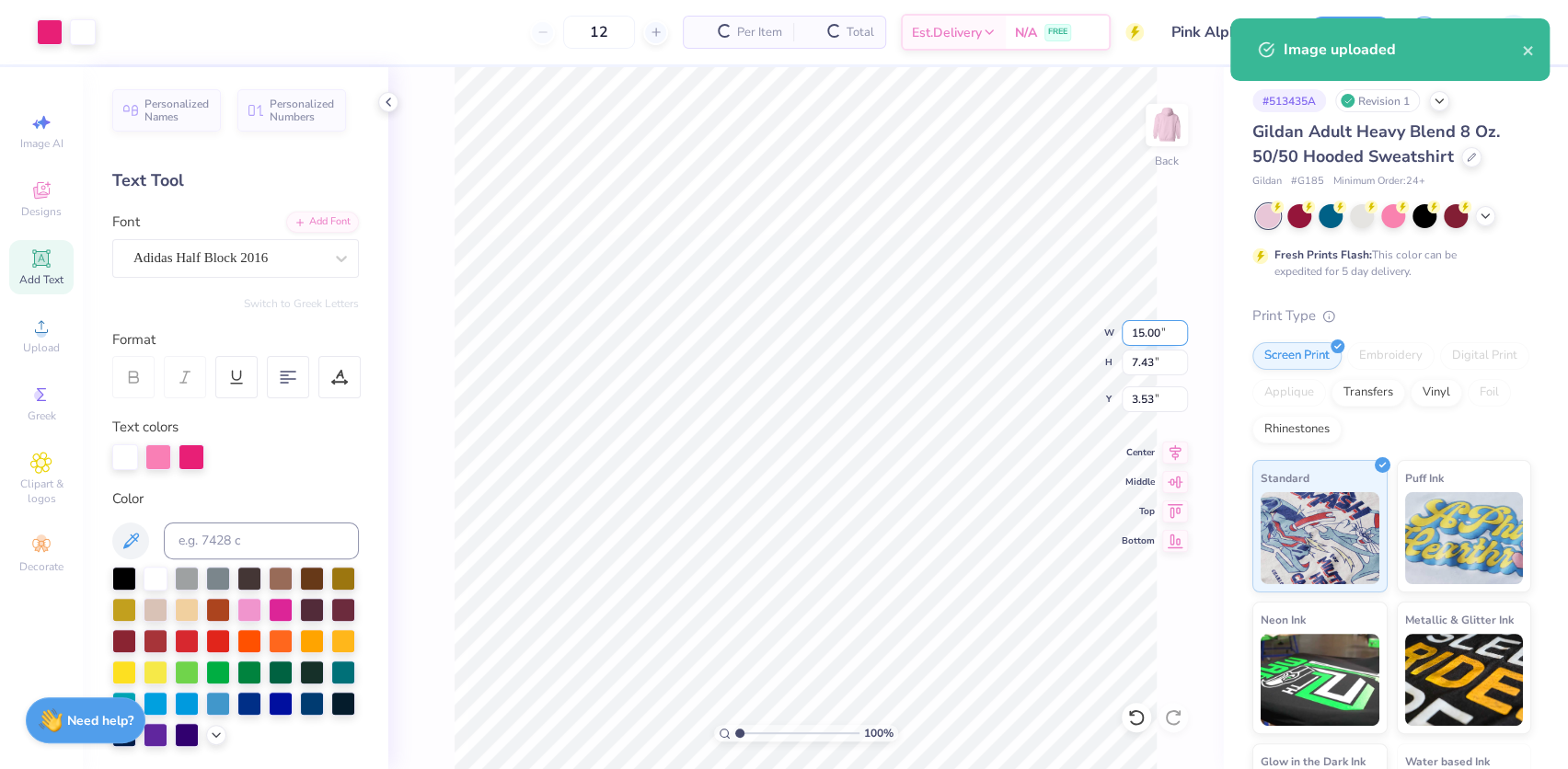
click at [1130, 338] on input "15.00" at bounding box center [1155, 333] width 66 height 26
type input "12.00"
type input "5.95"
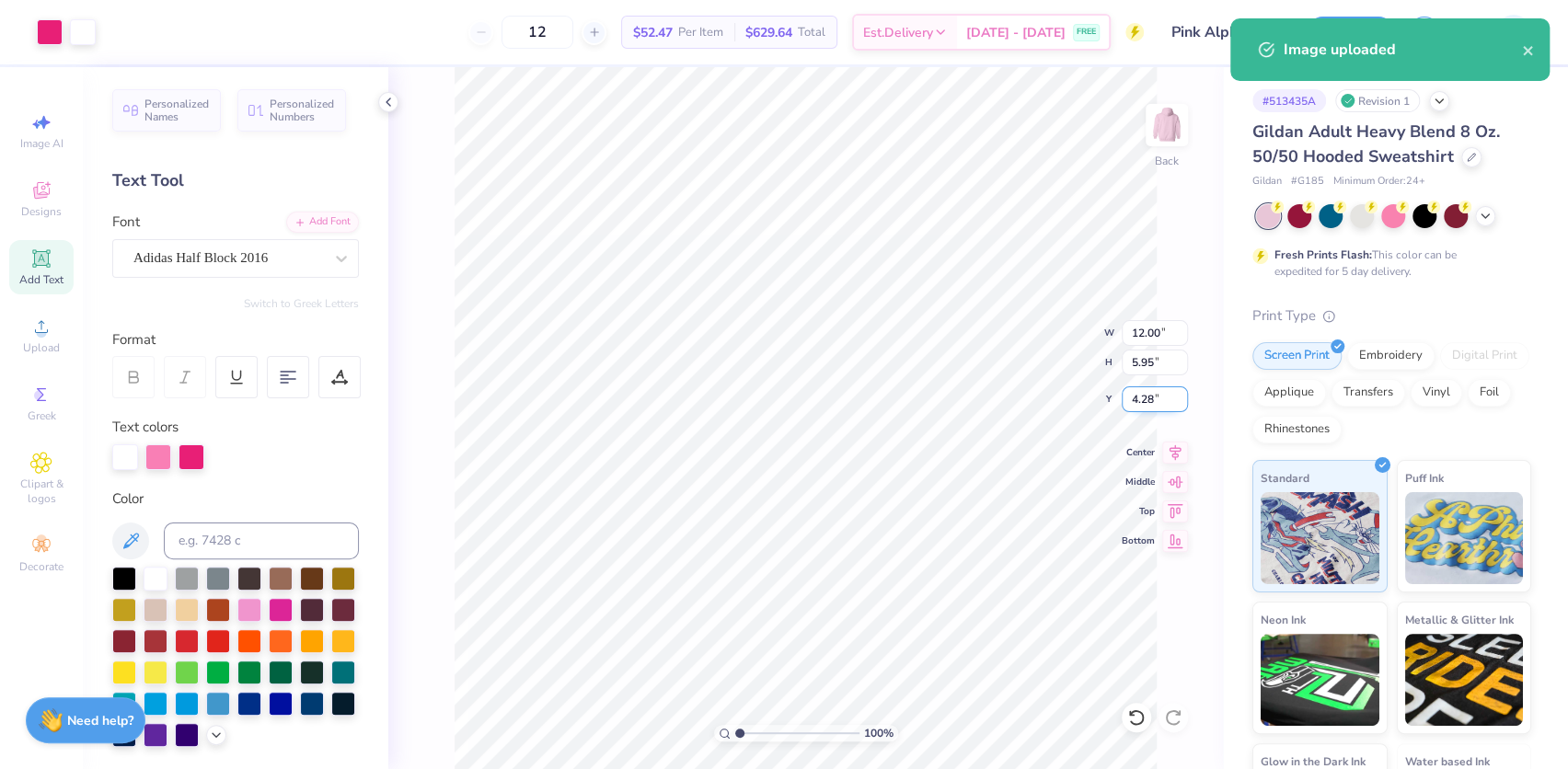
click at [1129, 395] on input "4.28" at bounding box center [1155, 399] width 66 height 26
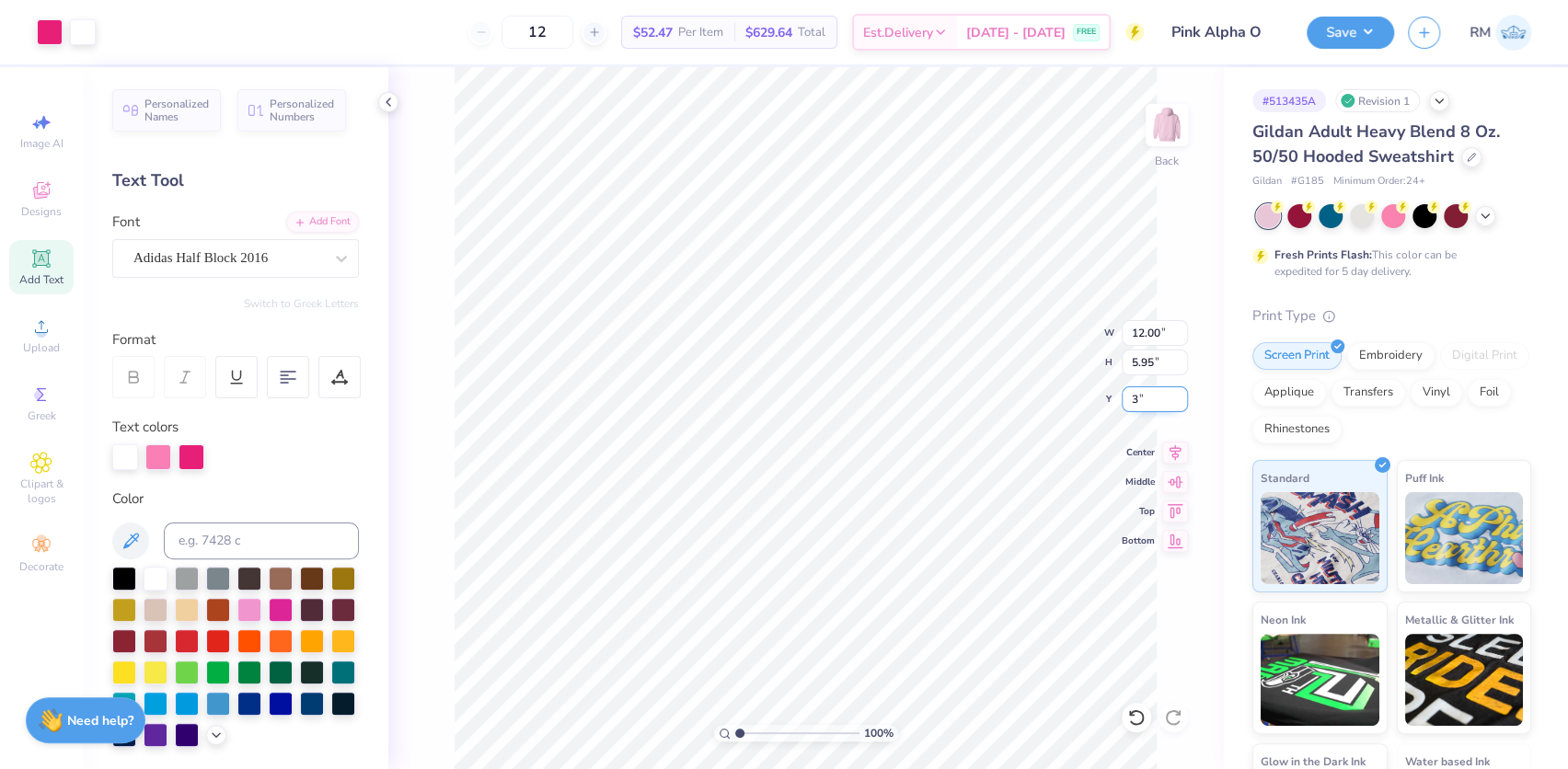
type input "3.00"
click at [1350, 36] on button "Save" at bounding box center [1350, 30] width 87 height 32
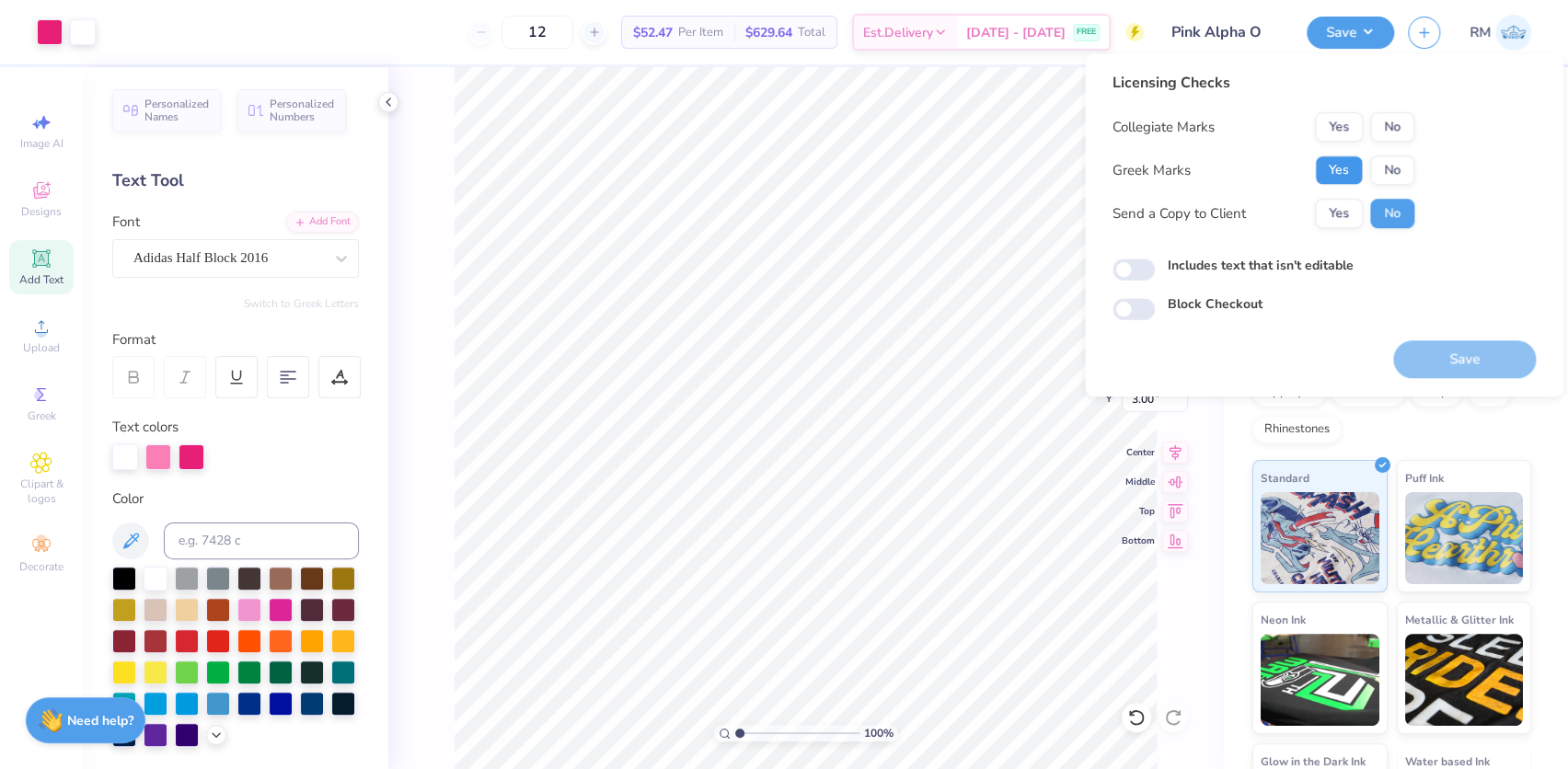
click at [1335, 164] on button "Yes" at bounding box center [1339, 169] width 48 height 29
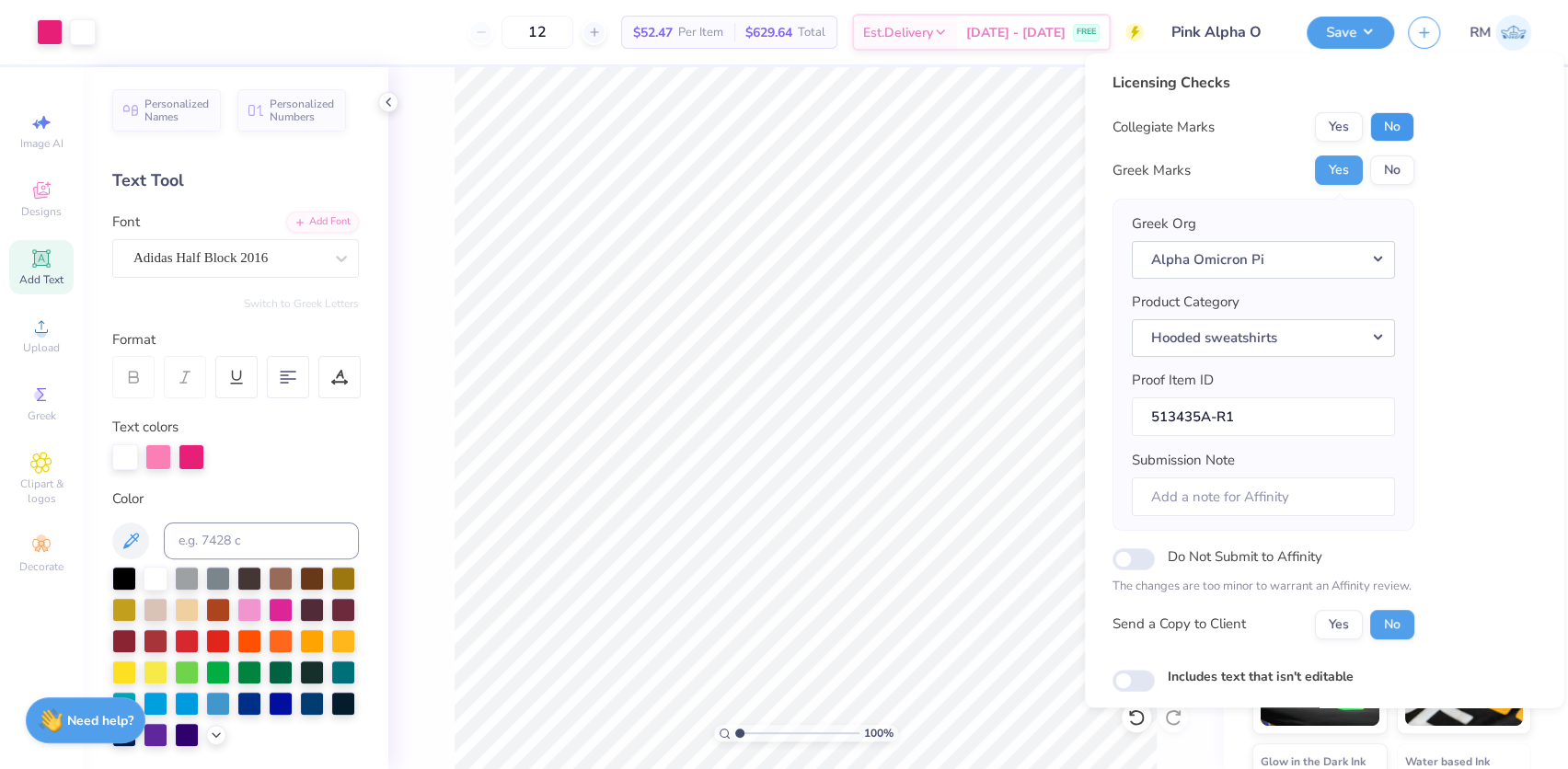
click at [1397, 120] on button "No" at bounding box center [1392, 127] width 44 height 29
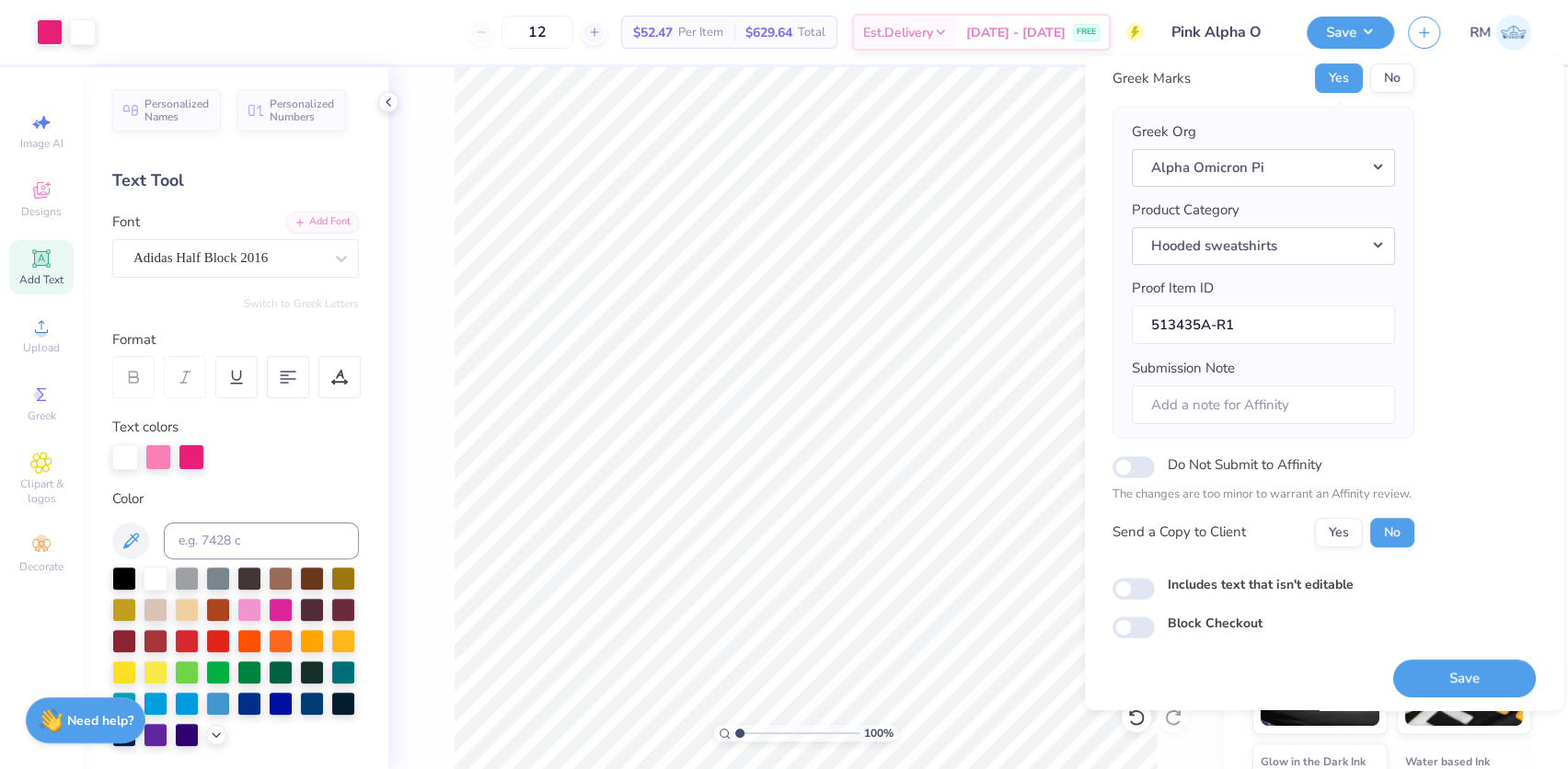
scroll to position [98, 0]
click at [1420, 655] on button "Save" at bounding box center [1464, 674] width 143 height 38
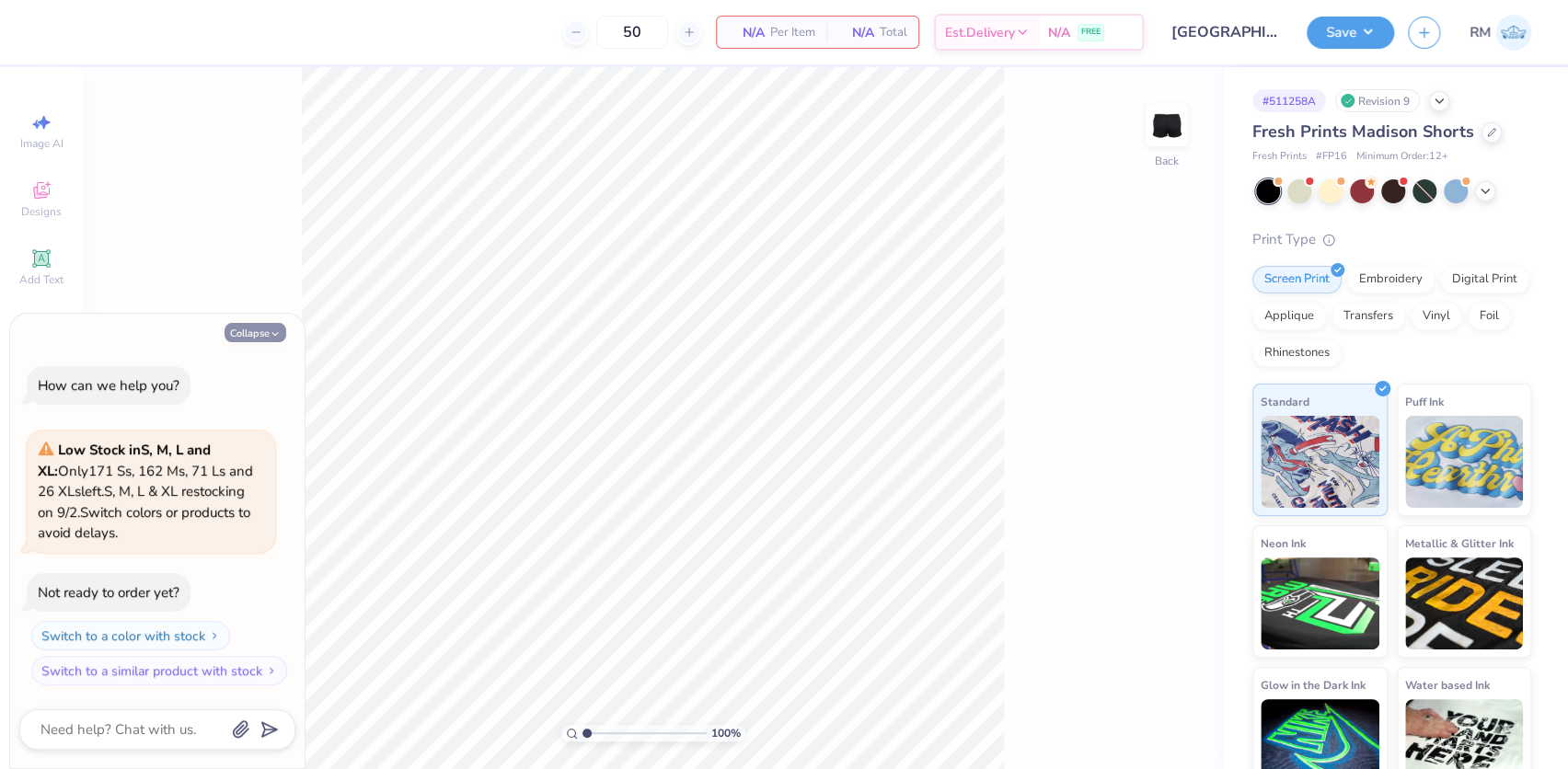
click at [265, 331] on button "Collapse" at bounding box center [254, 333] width 61 height 19
type textarea "x"
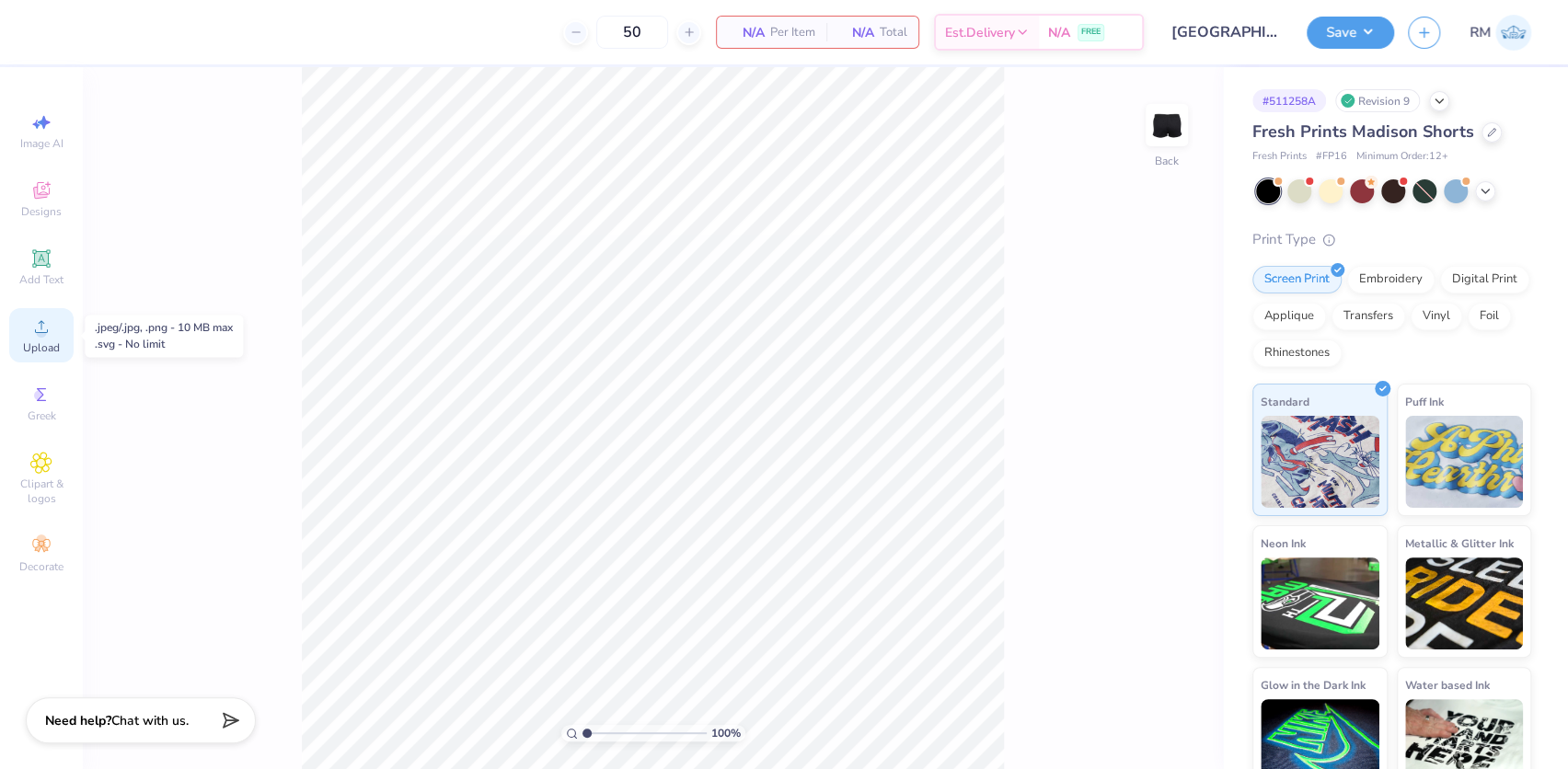
click at [47, 335] on icon at bounding box center [41, 326] width 22 height 22
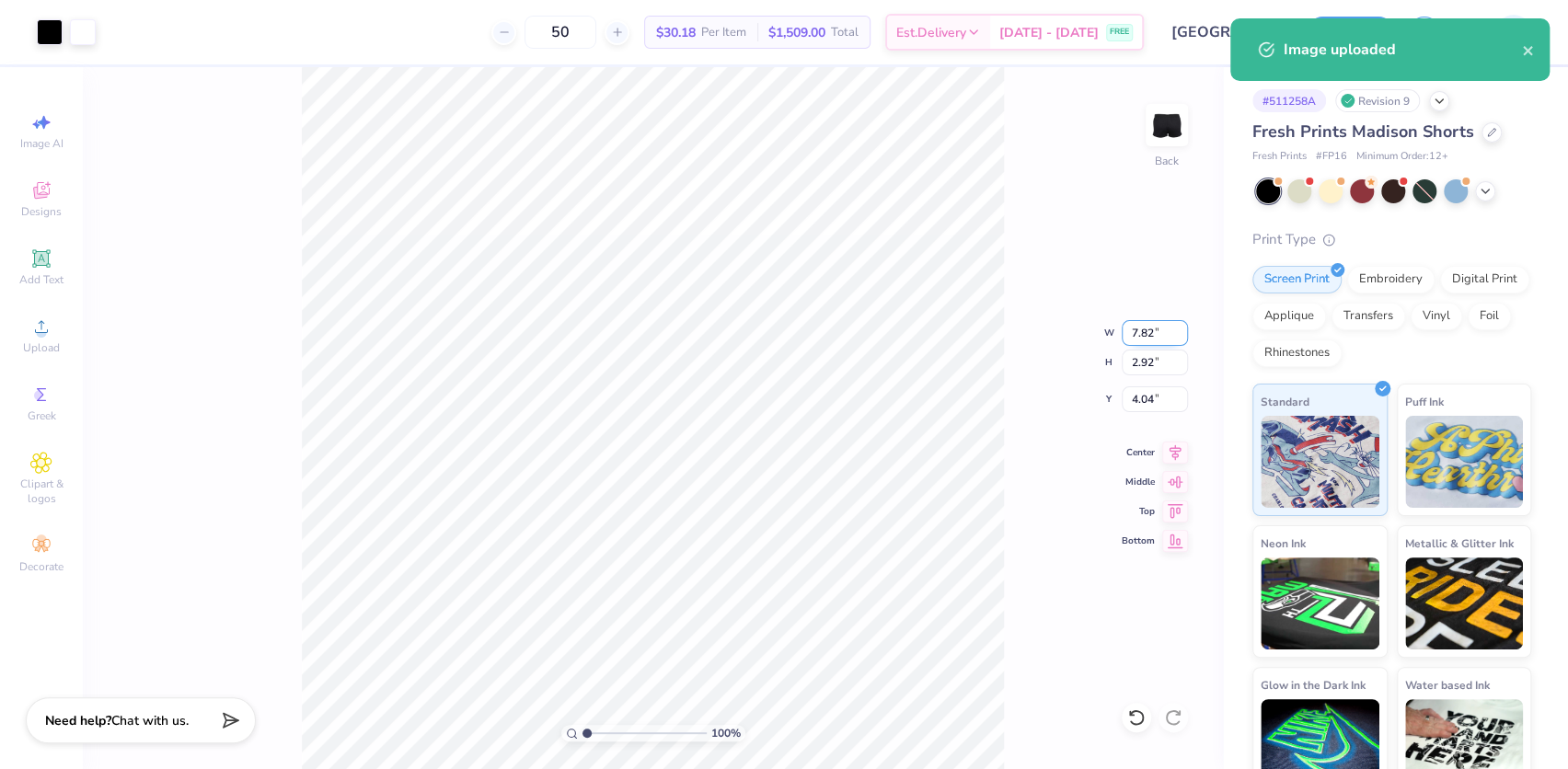
click at [1140, 341] on input "7.82" at bounding box center [1155, 333] width 66 height 26
type input "4.00"
type input "1.49"
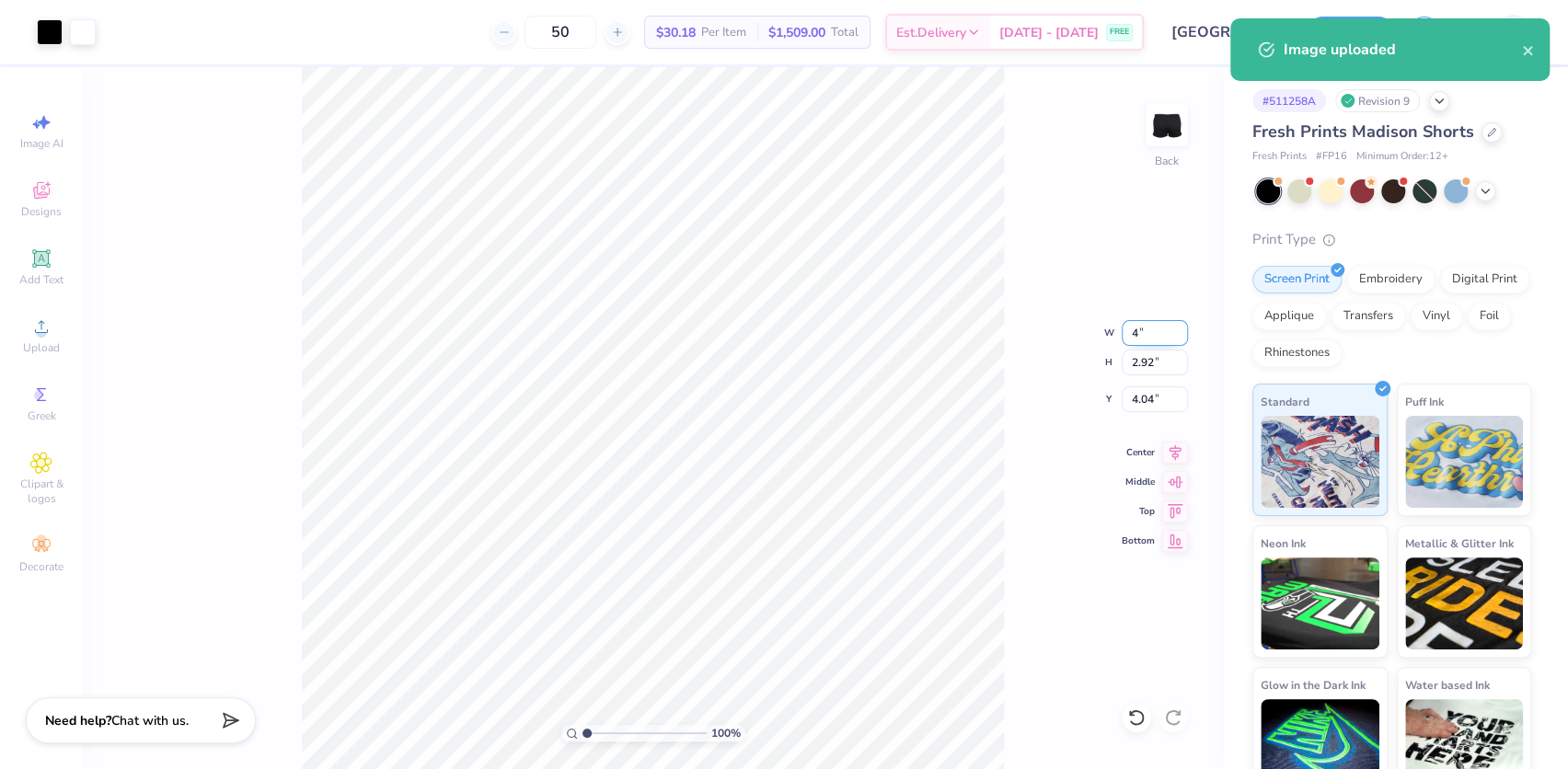
type input "4.75"
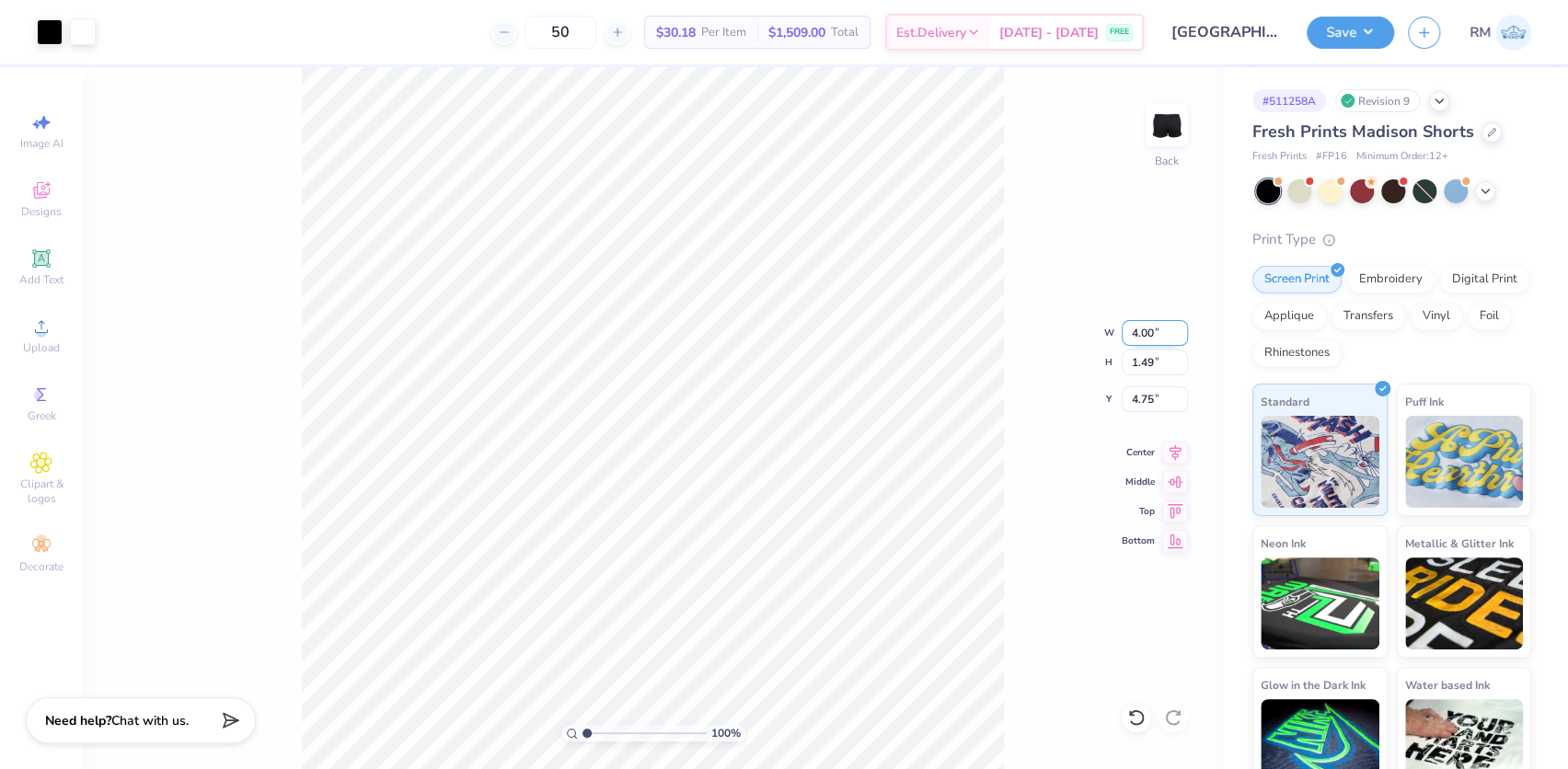
click at [1139, 335] on input "4.00" at bounding box center [1155, 333] width 66 height 26
type input "6.00"
type input "2.24"
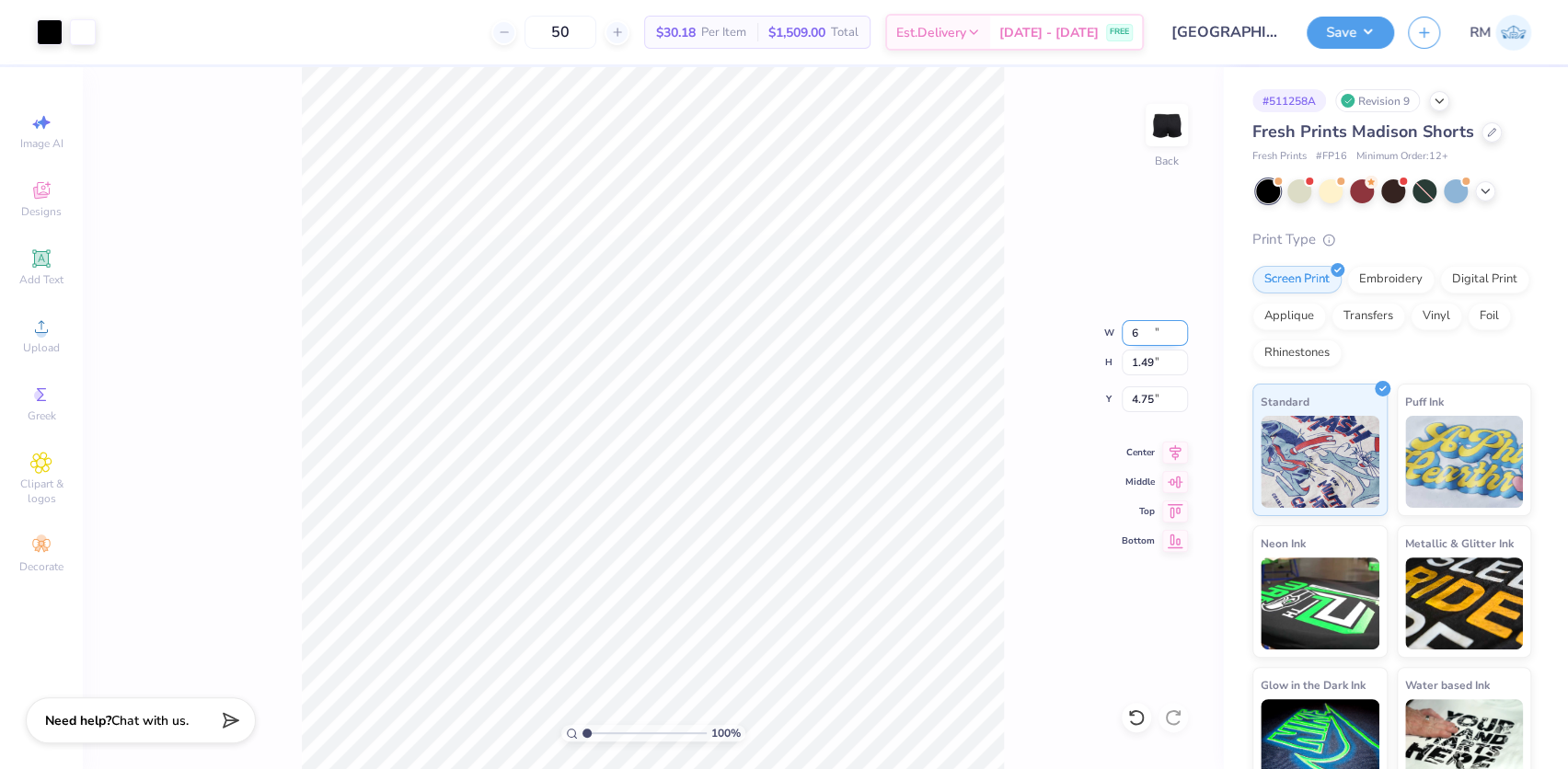
type input "4.38"
click at [1145, 333] on input "6.00" at bounding box center [1155, 333] width 66 height 26
type input "5.00"
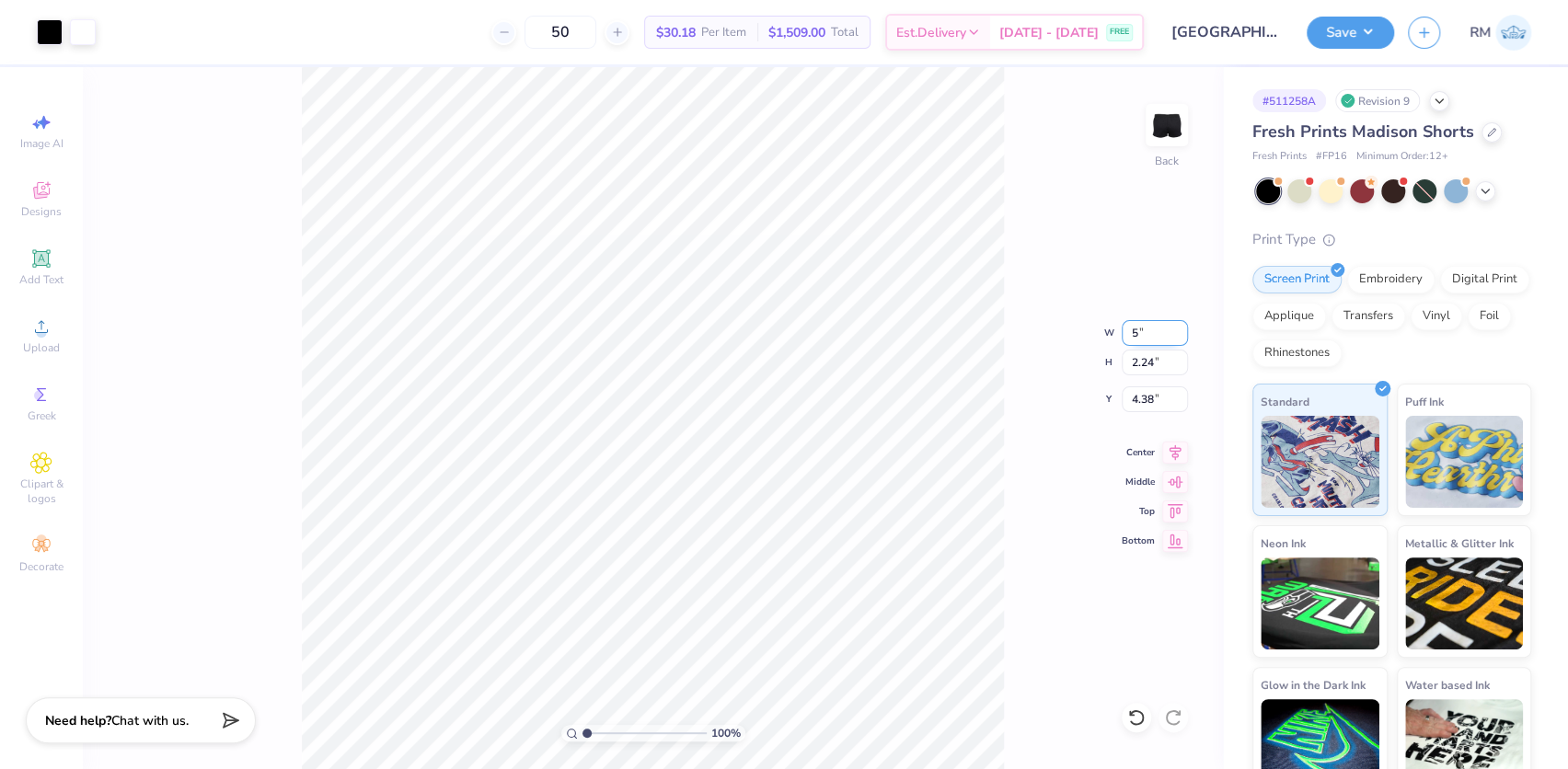
type input "1.87"
type input "4.57"
click at [1145, 327] on input "5.00" at bounding box center [1155, 333] width 66 height 26
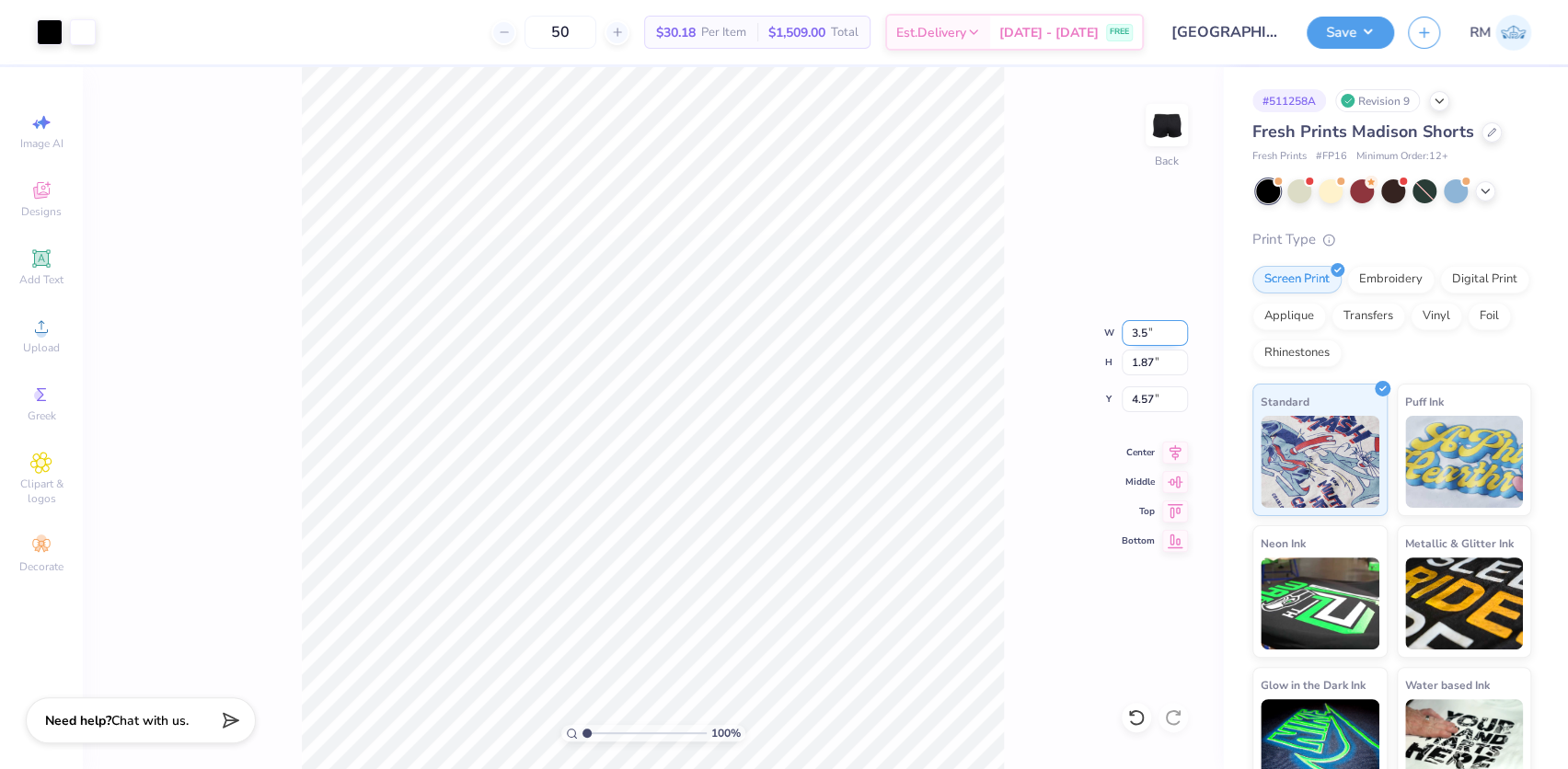
type input "3.50"
type input "1.31"
type input "8.20"
click at [1177, 448] on icon at bounding box center [1176, 450] width 12 height 16
type input "8.05"
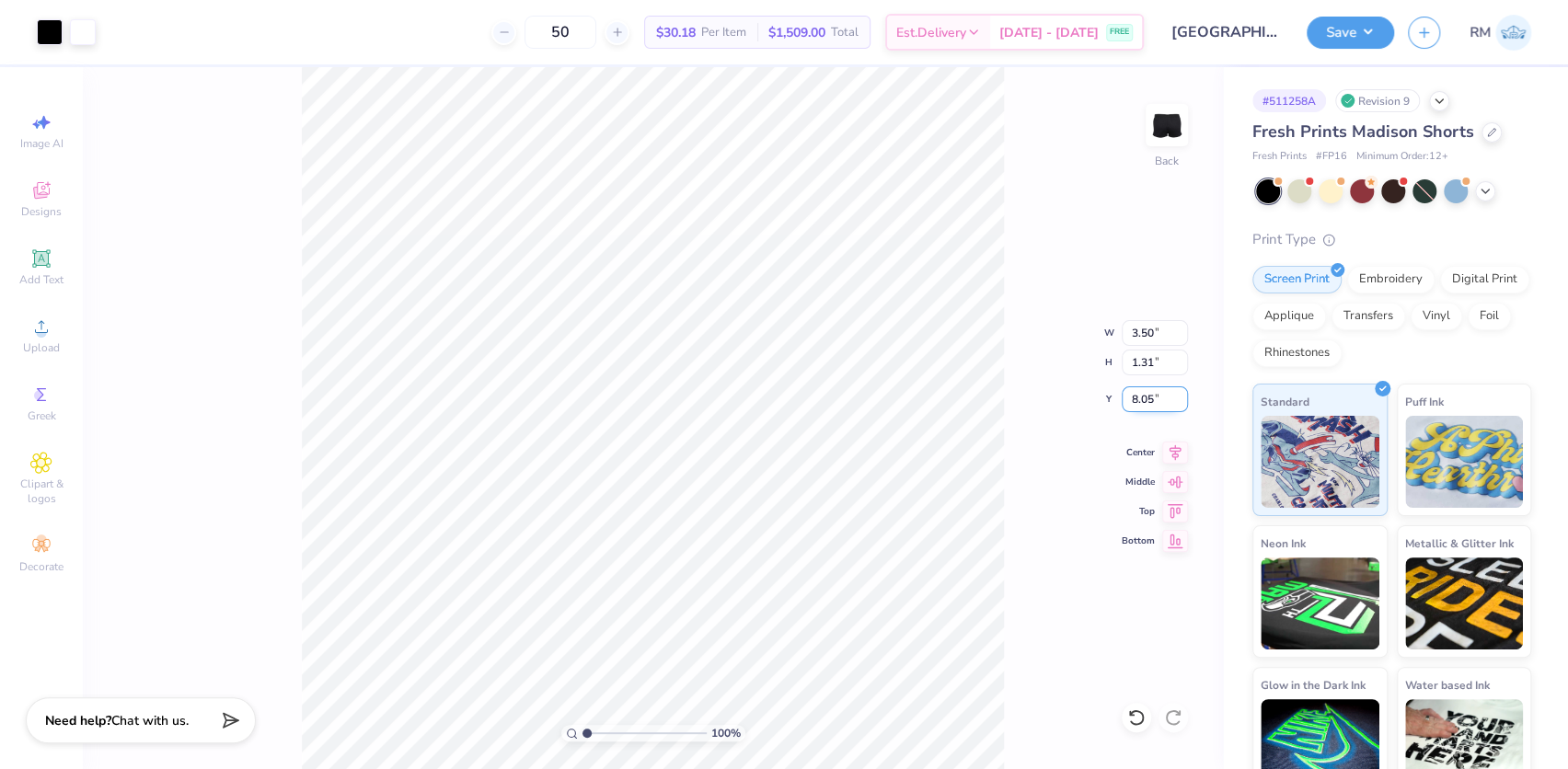
drag, startPoint x: 1143, startPoint y: 400, endPoint x: 1165, endPoint y: 400, distance: 22.0
click at [1165, 400] on input "8.05" at bounding box center [1155, 399] width 66 height 26
type input "8.75"
click at [1150, 396] on input "8.75" at bounding box center [1155, 399] width 66 height 26
type input "8.50"
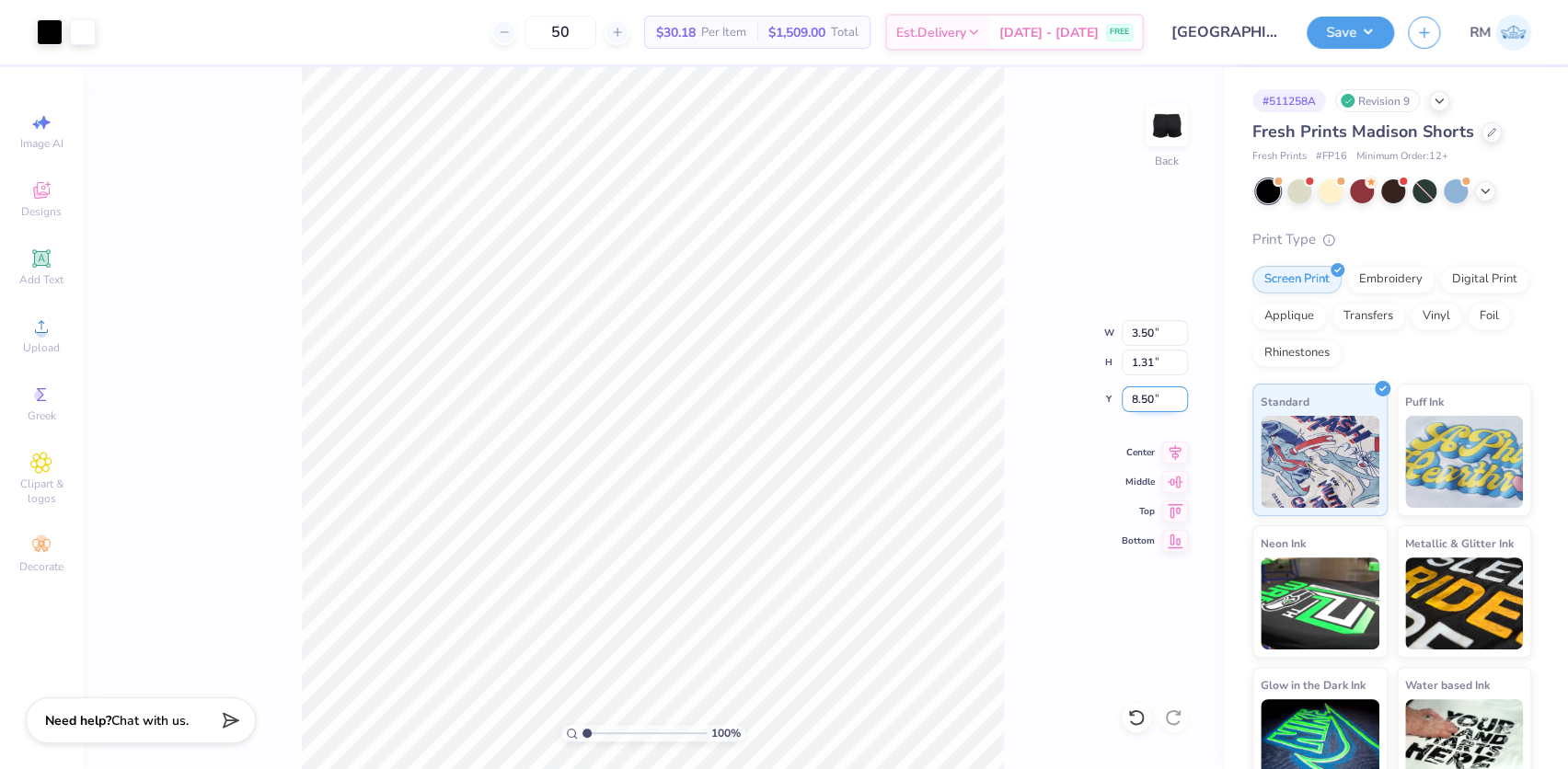
drag, startPoint x: 1141, startPoint y: 395, endPoint x: 1155, endPoint y: 395, distance: 14.0
click at [1155, 395] on input "8.50" at bounding box center [1155, 399] width 66 height 26
type input "8.00"
click at [1373, 37] on button "Save" at bounding box center [1350, 30] width 87 height 32
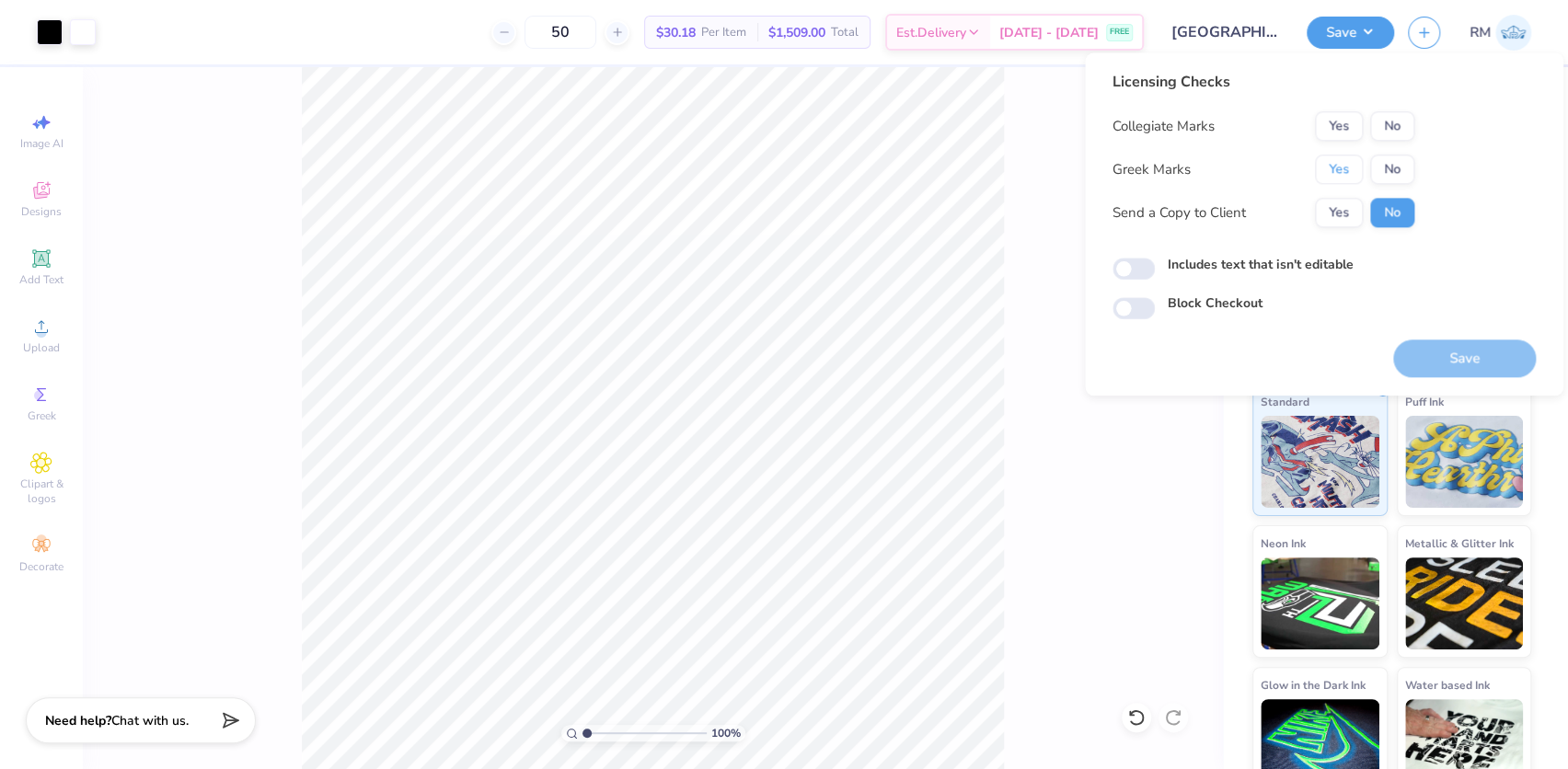
drag, startPoint x: 1348, startPoint y: 166, endPoint x: 1365, endPoint y: 148, distance: 24.8
click at [1350, 166] on button "Yes" at bounding box center [1339, 168] width 48 height 29
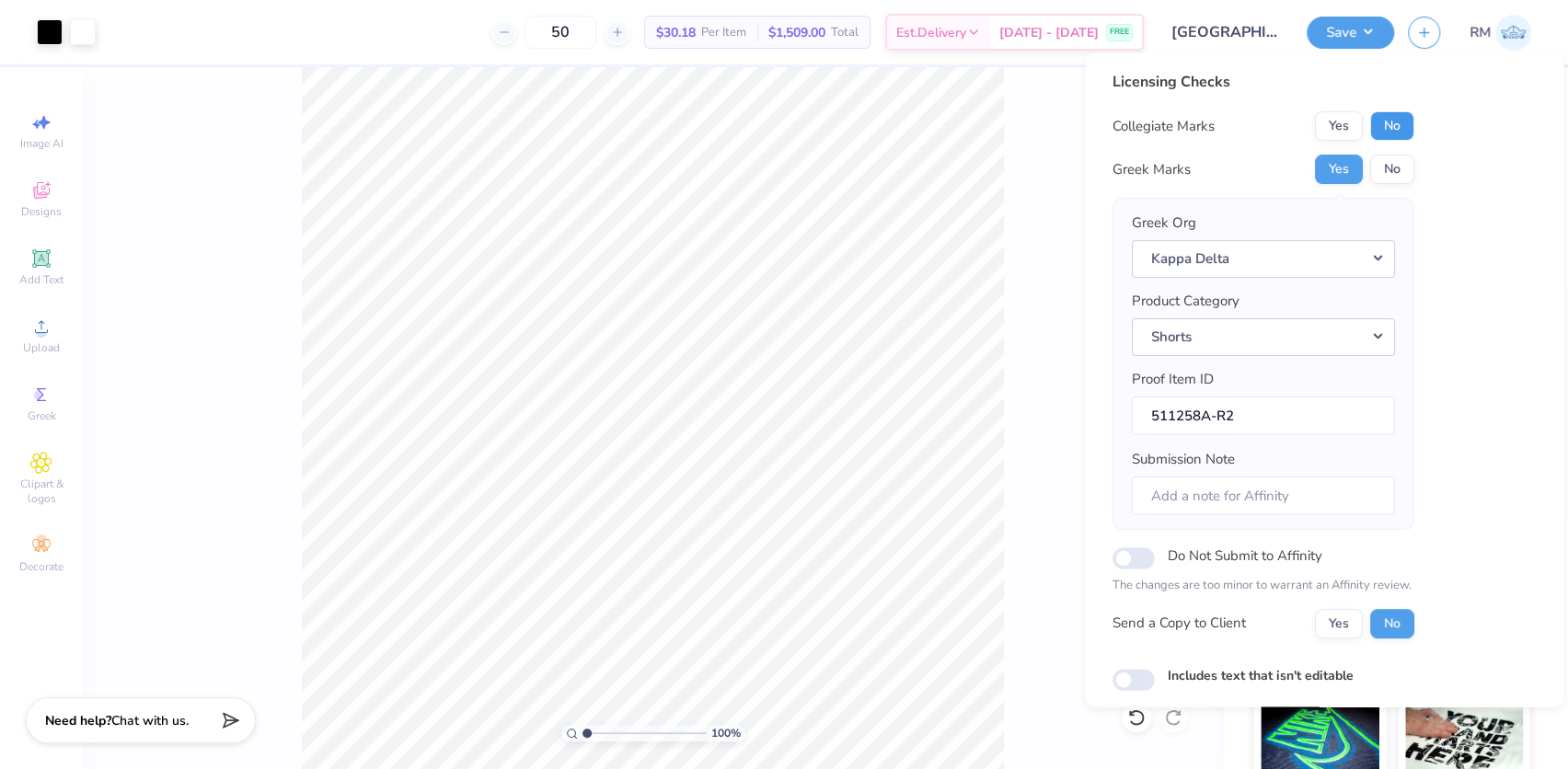
click at [1383, 128] on button "No" at bounding box center [1392, 126] width 44 height 29
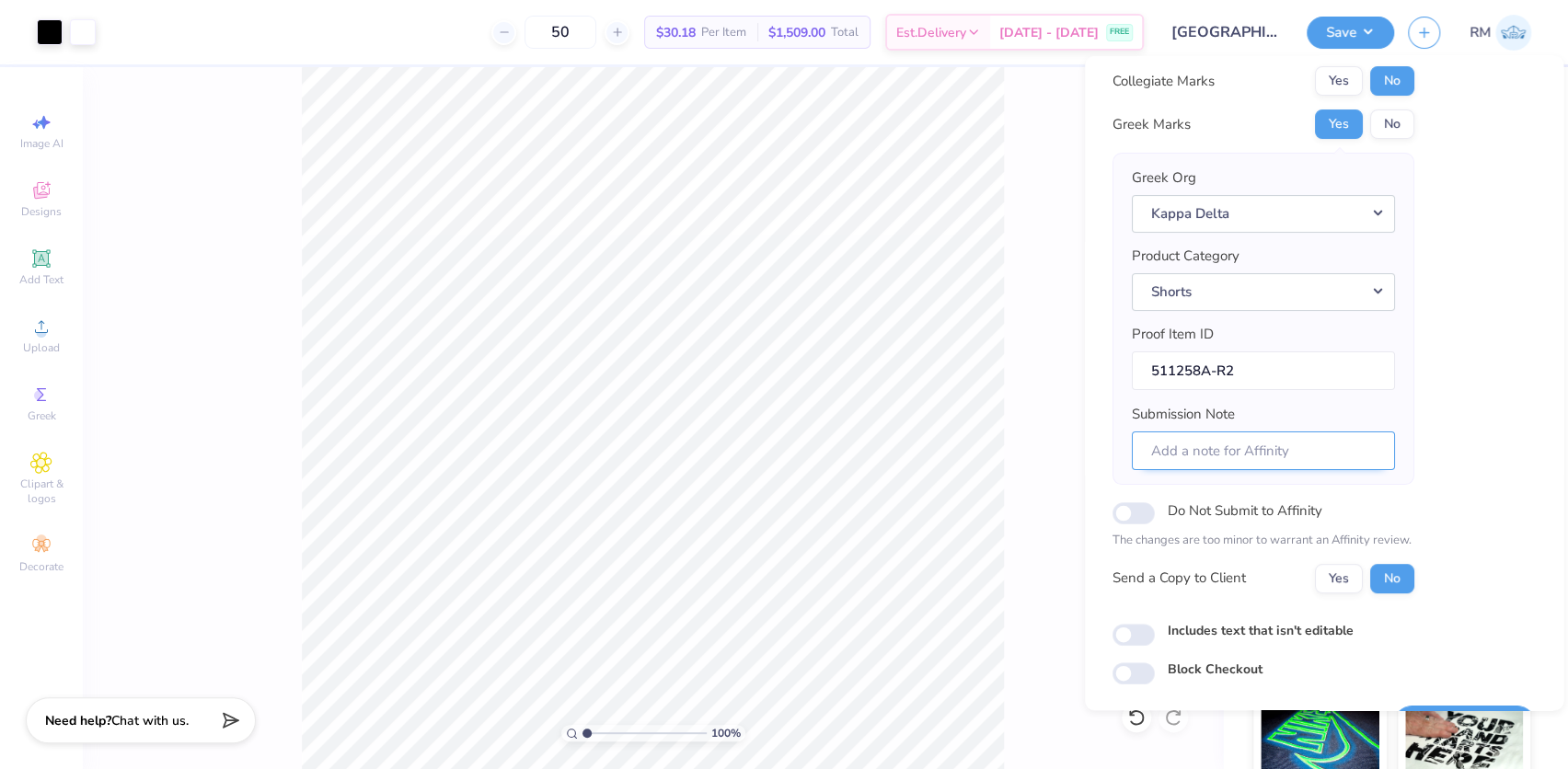
scroll to position [98, 0]
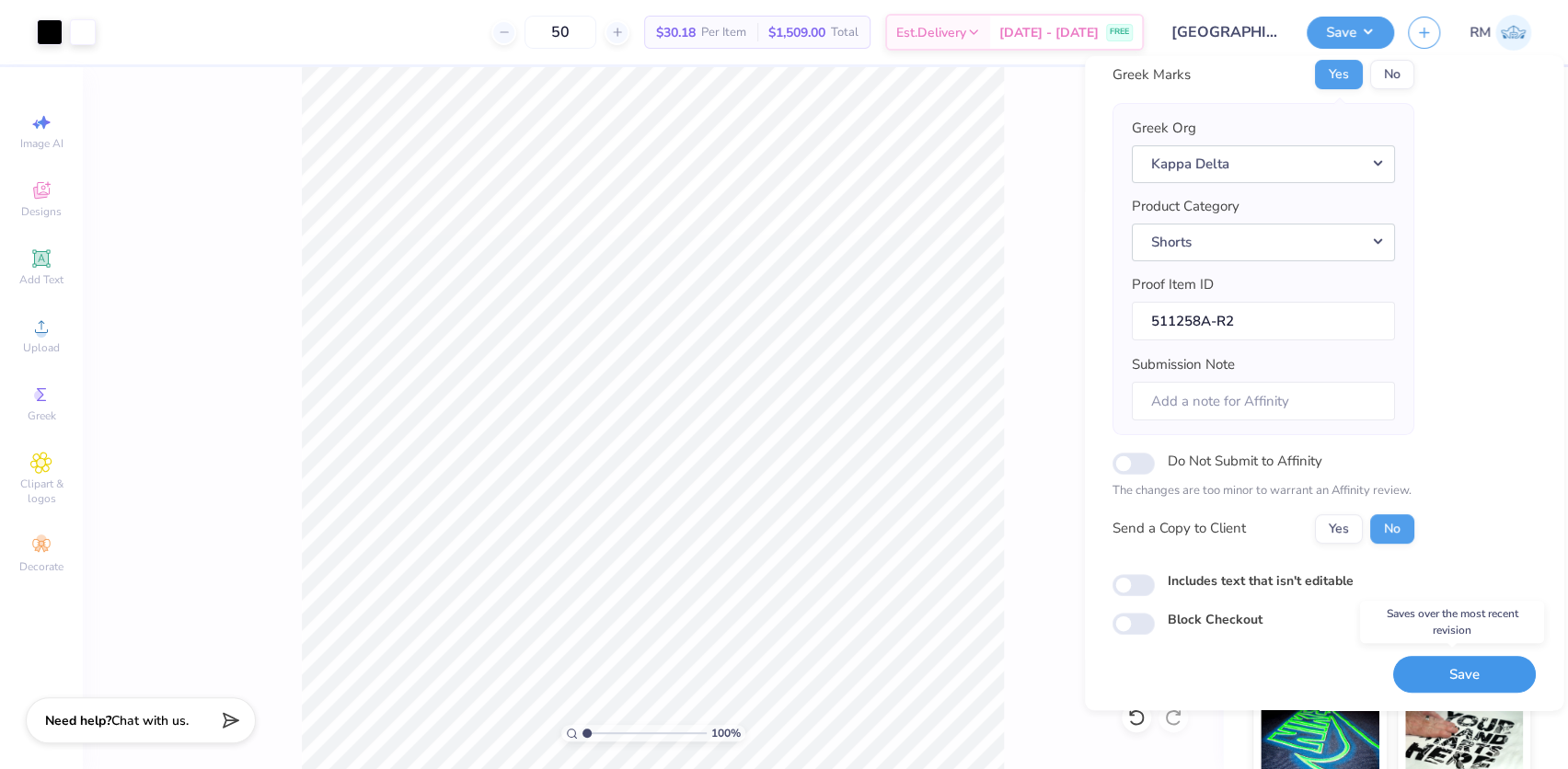
click at [1418, 667] on button "Save" at bounding box center [1464, 674] width 143 height 38
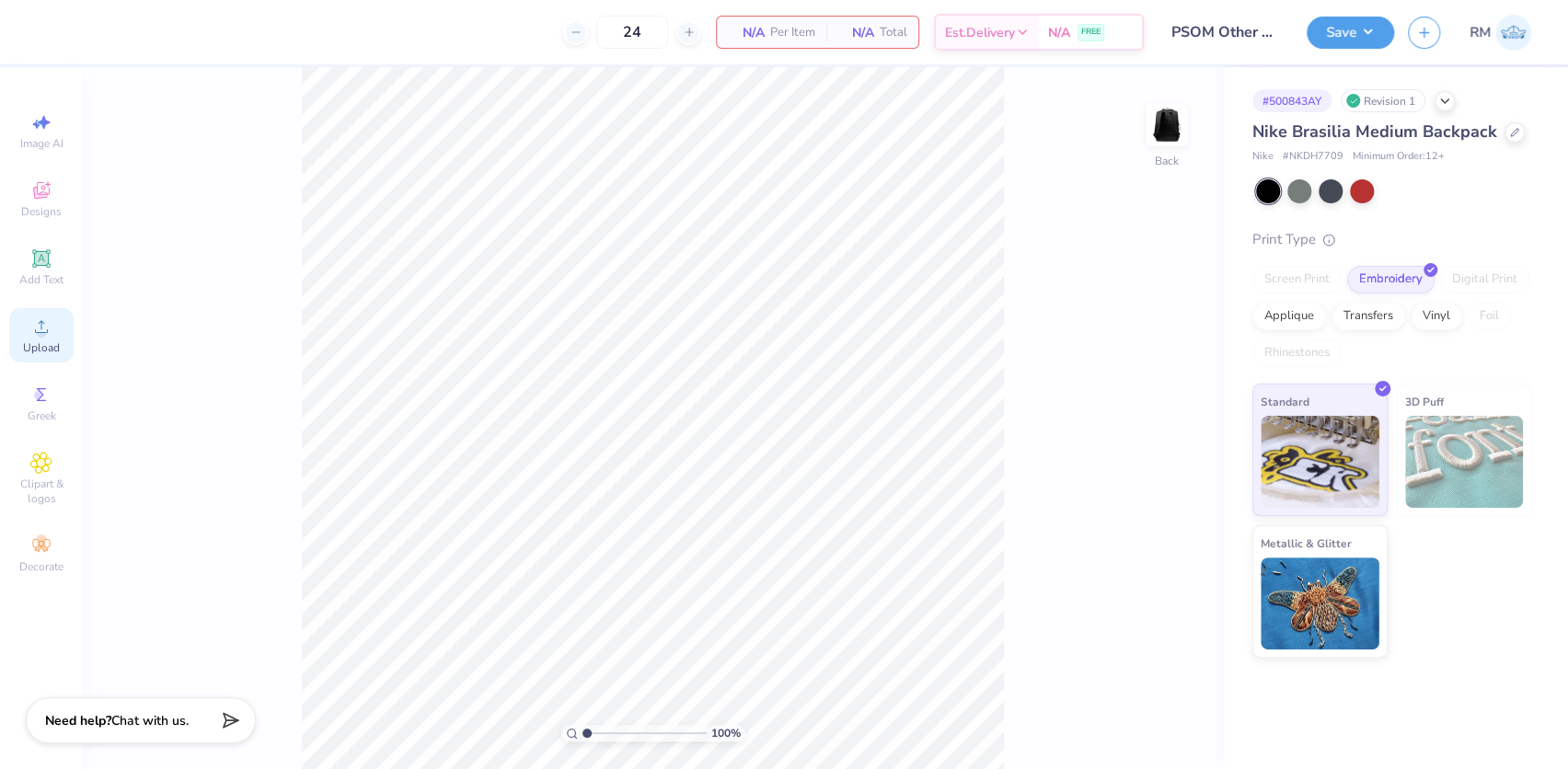
click at [51, 336] on icon at bounding box center [41, 326] width 22 height 22
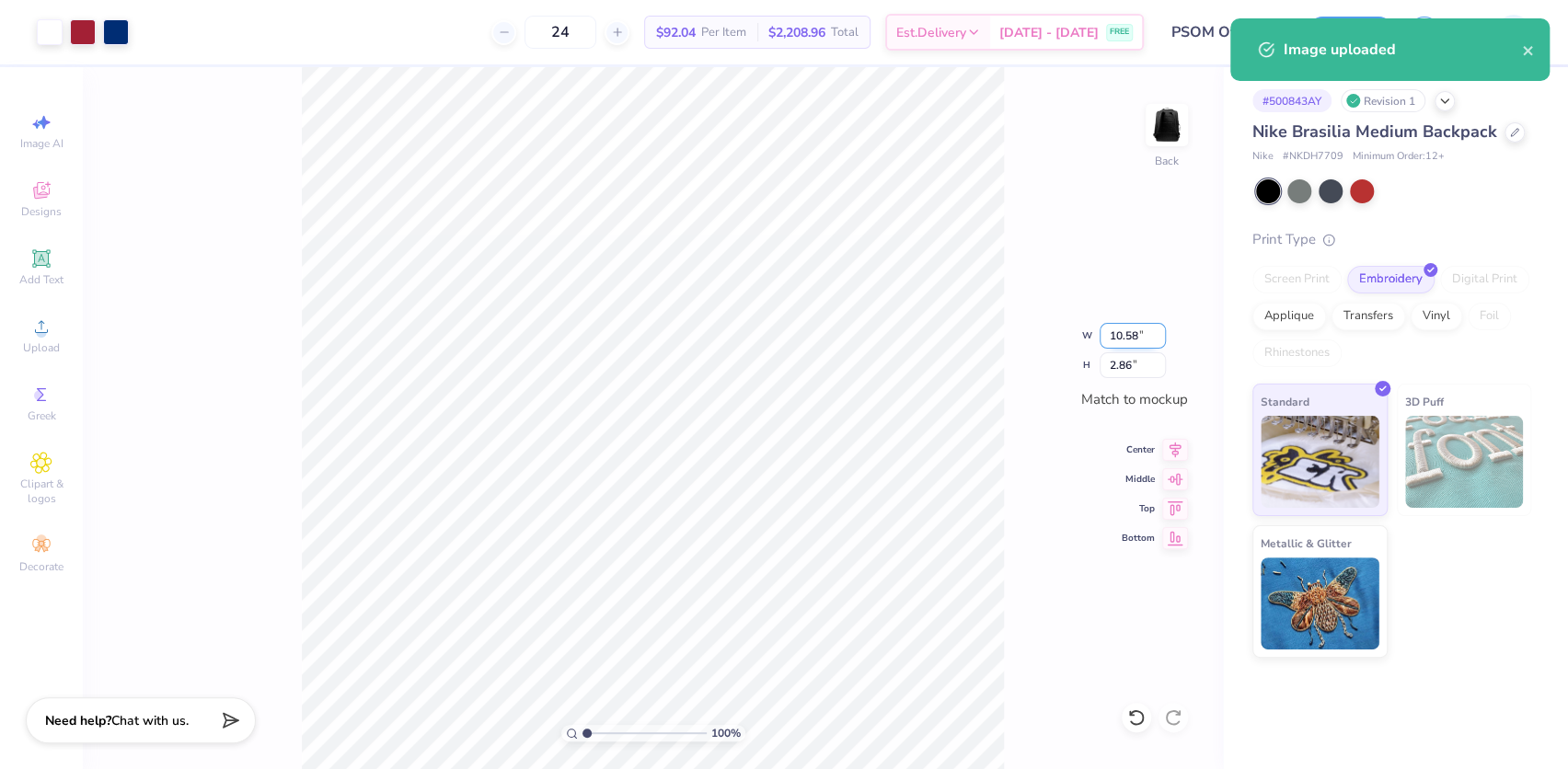
click at [1101, 336] on input "10.58" at bounding box center [1133, 336] width 66 height 26
type input "6.00"
type input "1.62"
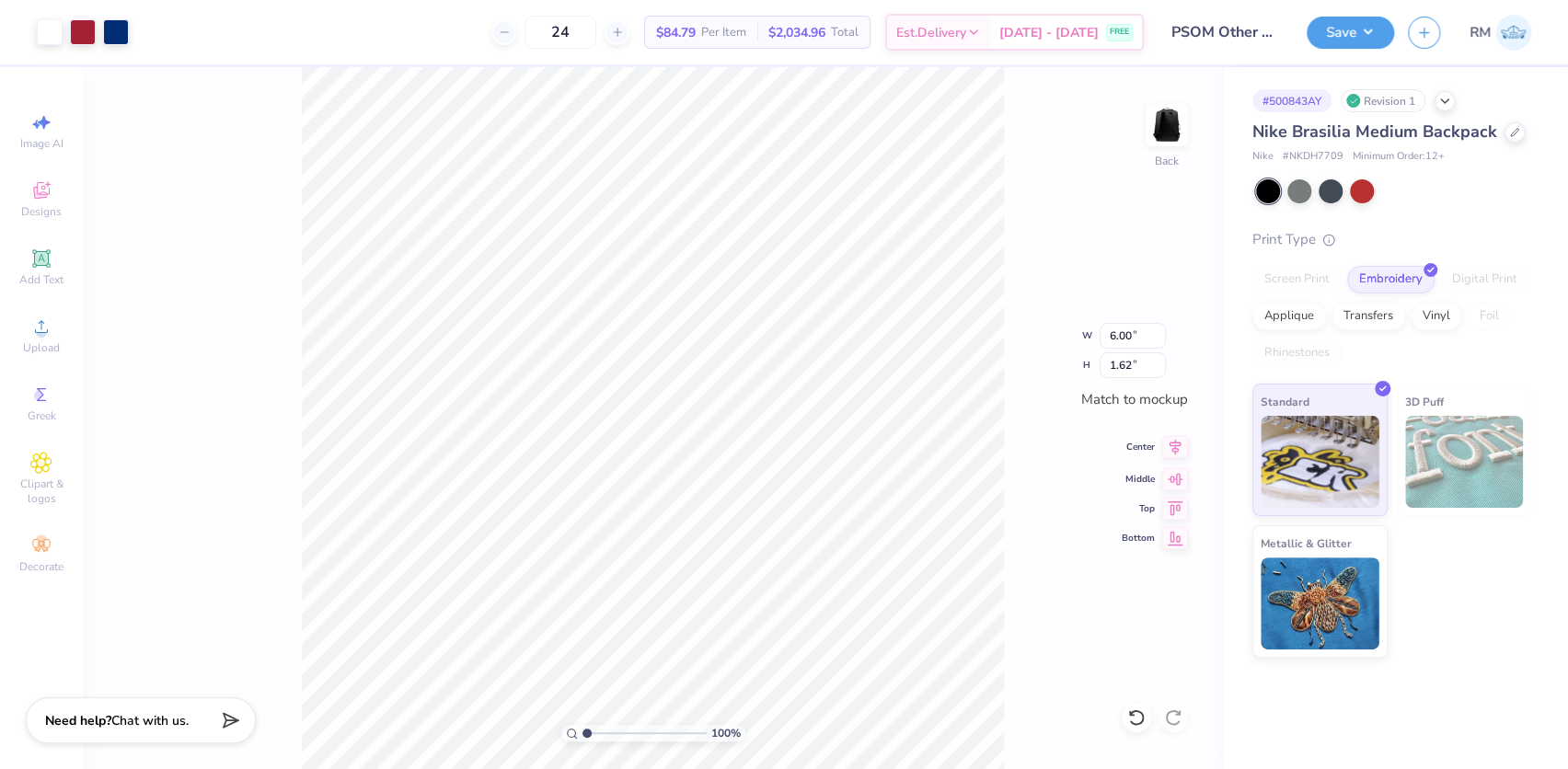
click at [1175, 449] on icon at bounding box center [1176, 447] width 12 height 16
click at [1173, 481] on icon at bounding box center [1175, 476] width 26 height 22
click at [1353, 28] on button "Save" at bounding box center [1350, 30] width 87 height 32
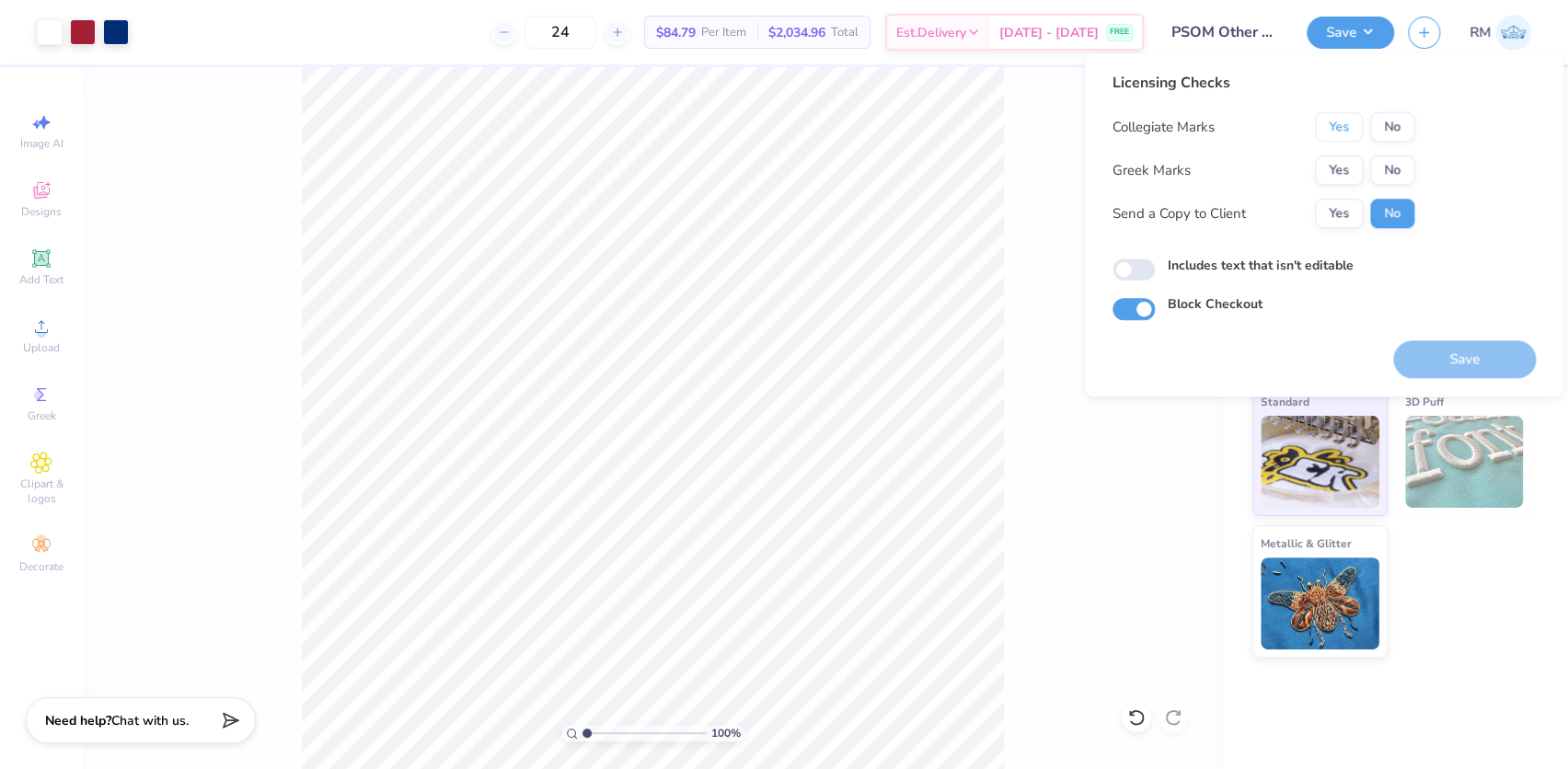
drag, startPoint x: 1341, startPoint y: 120, endPoint x: 1363, endPoint y: 147, distance: 34.8
click at [1341, 120] on button "Yes" at bounding box center [1339, 127] width 48 height 29
click at [1389, 177] on button "No" at bounding box center [1392, 169] width 44 height 29
click at [1449, 361] on button "Save" at bounding box center [1464, 359] width 143 height 38
